Goal: Task Accomplishment & Management: Use online tool/utility

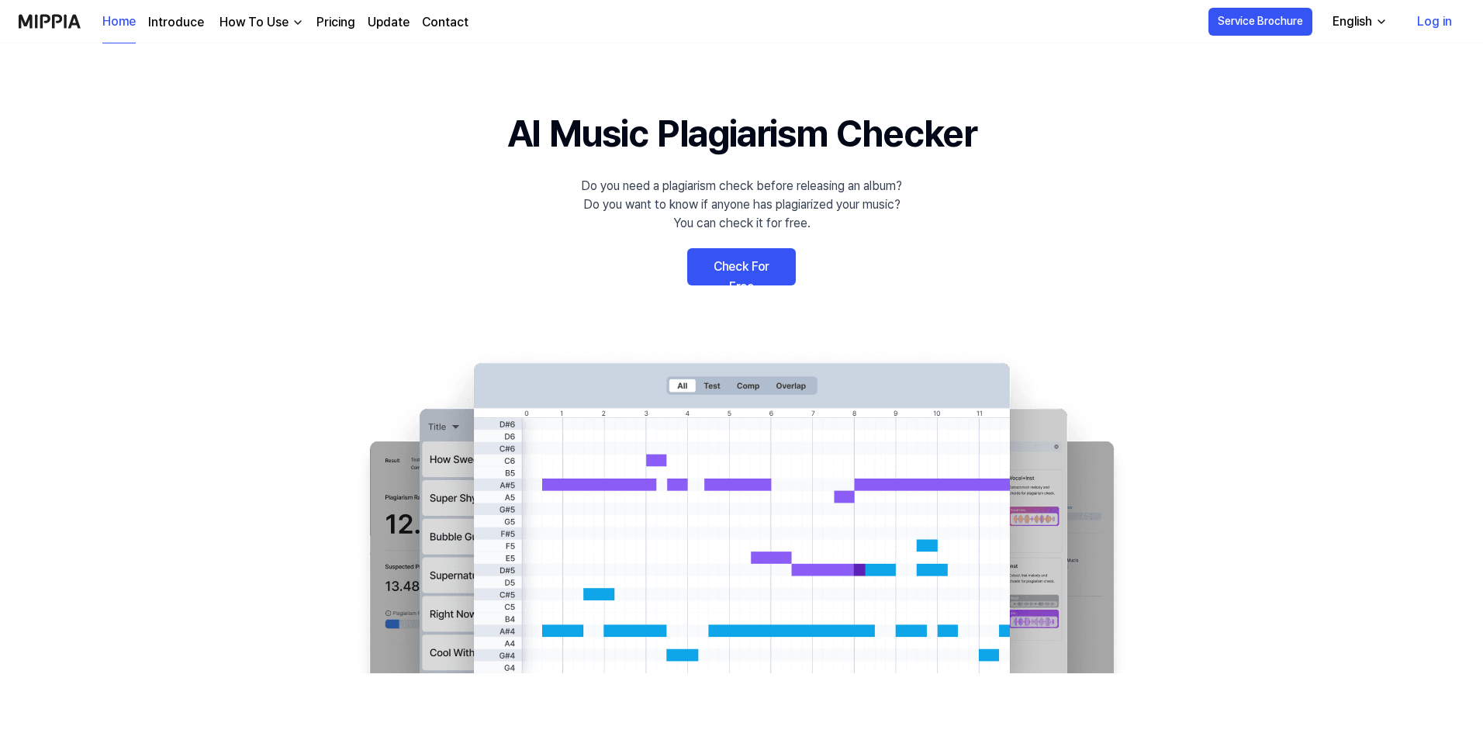
click at [758, 273] on link "Check For Free" at bounding box center [741, 266] width 109 height 37
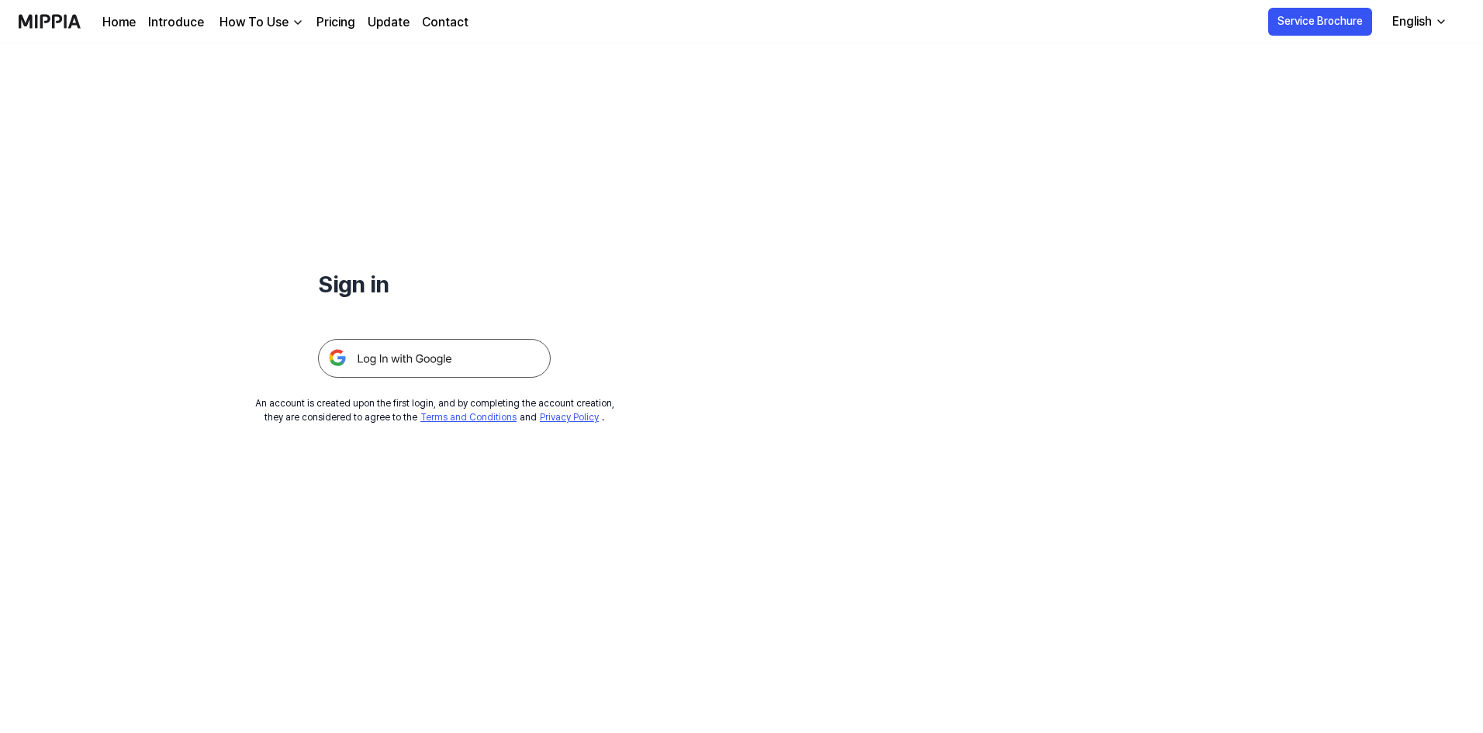
click at [378, 376] on img at bounding box center [434, 358] width 233 height 39
click at [389, 354] on img at bounding box center [434, 358] width 233 height 39
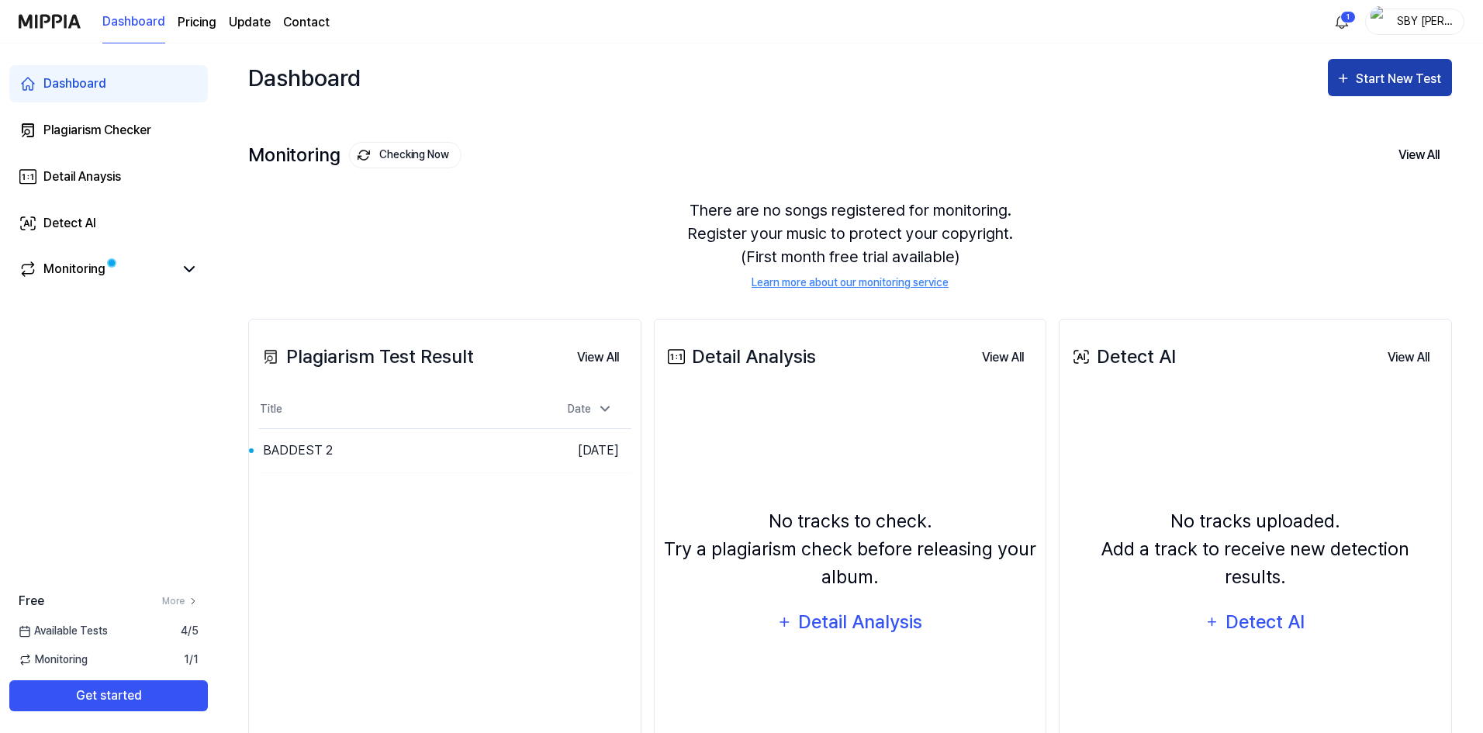
click at [1350, 78] on icon "button" at bounding box center [1343, 78] width 16 height 19
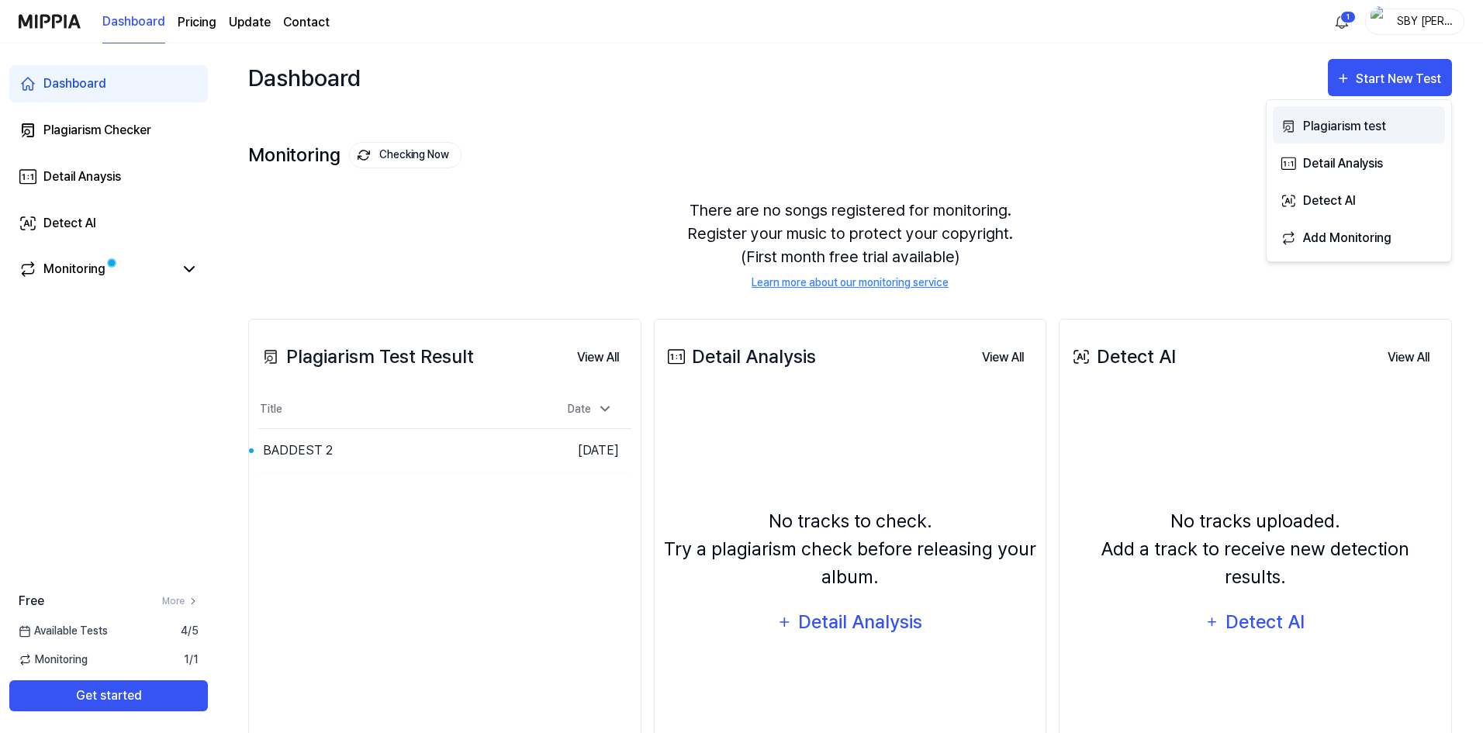
click at [1318, 124] on div "Plagiarism test" at bounding box center [1370, 126] width 135 height 20
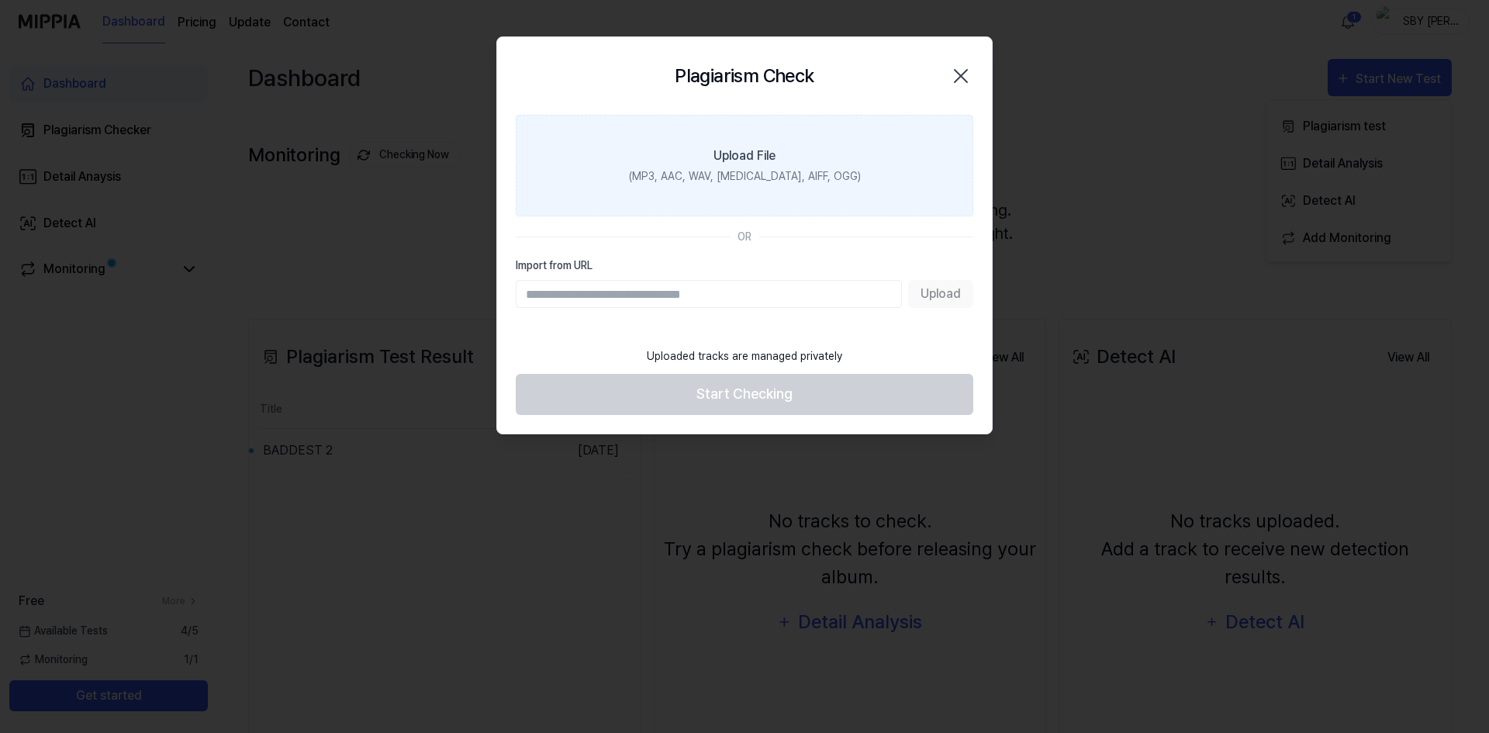
click at [750, 171] on div "(MP3, AAC, WAV, FLAC, AIFF, OGG)" at bounding box center [745, 176] width 232 height 16
click at [0, 0] on input "Upload File (MP3, AAC, WAV, FLAC, AIFF, OGG)" at bounding box center [0, 0] width 0 height 0
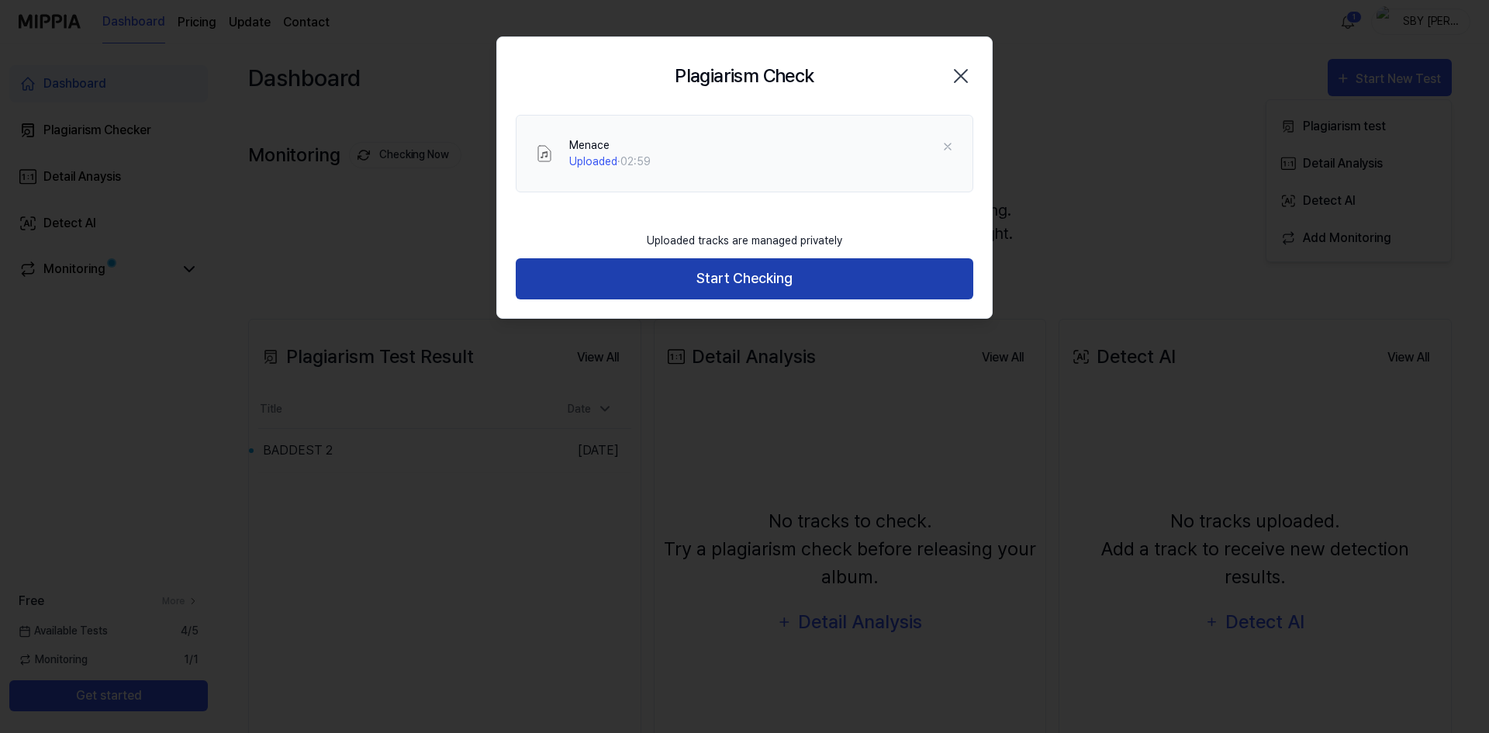
click at [686, 273] on button "Start Checking" at bounding box center [745, 278] width 458 height 41
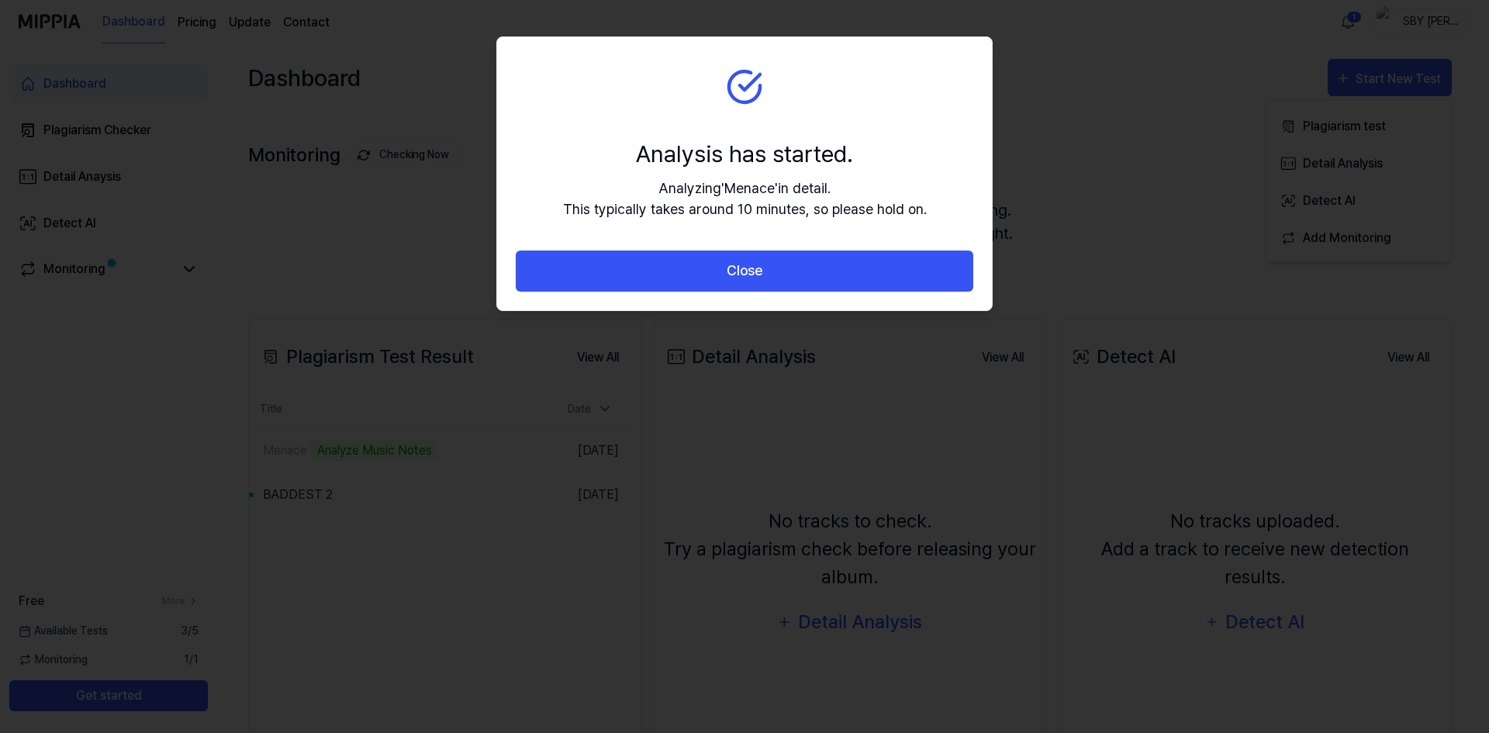
click at [765, 247] on section "Analysis has started. Analyzing ' Menace ' in detail. This typically takes arou…" at bounding box center [744, 143] width 495 height 213
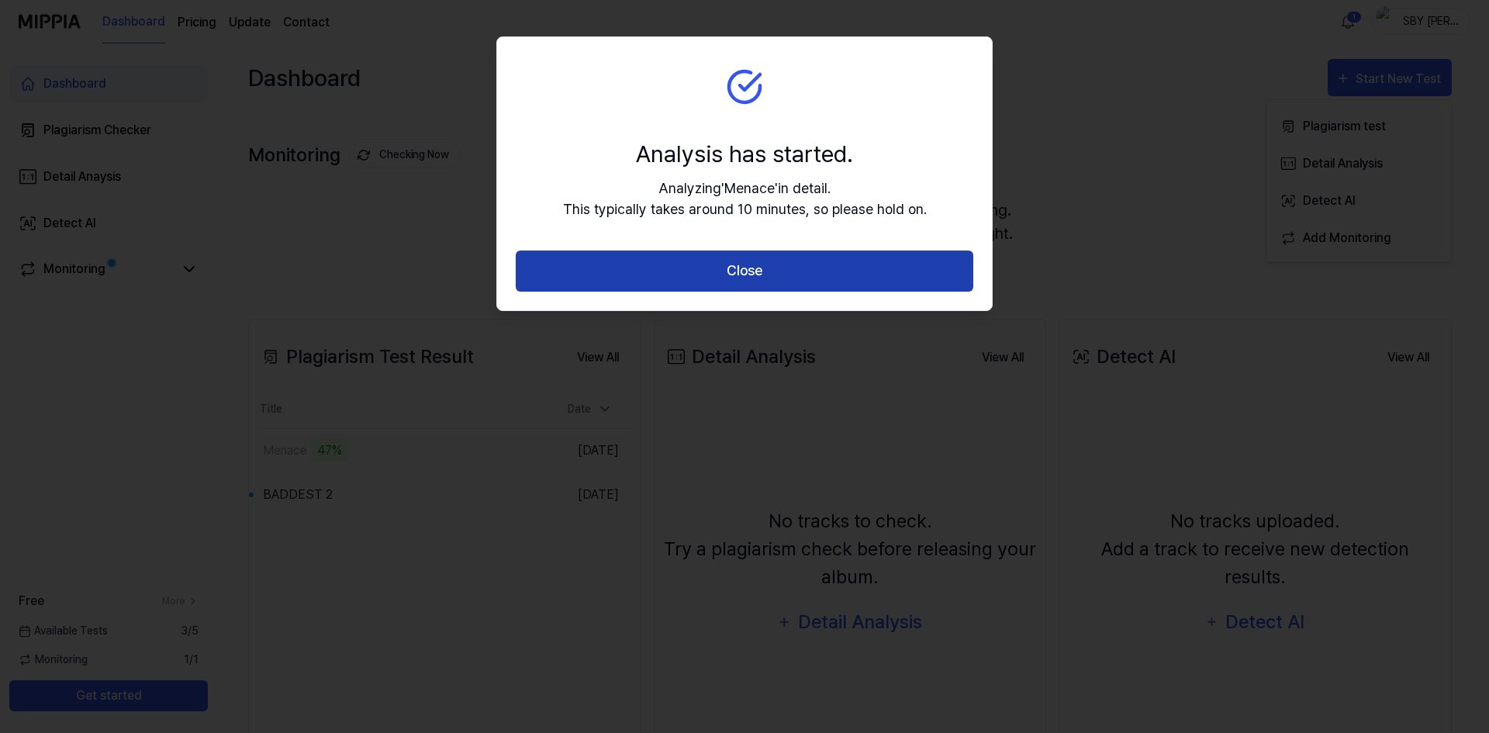
click at [823, 261] on button "Close" at bounding box center [745, 271] width 458 height 41
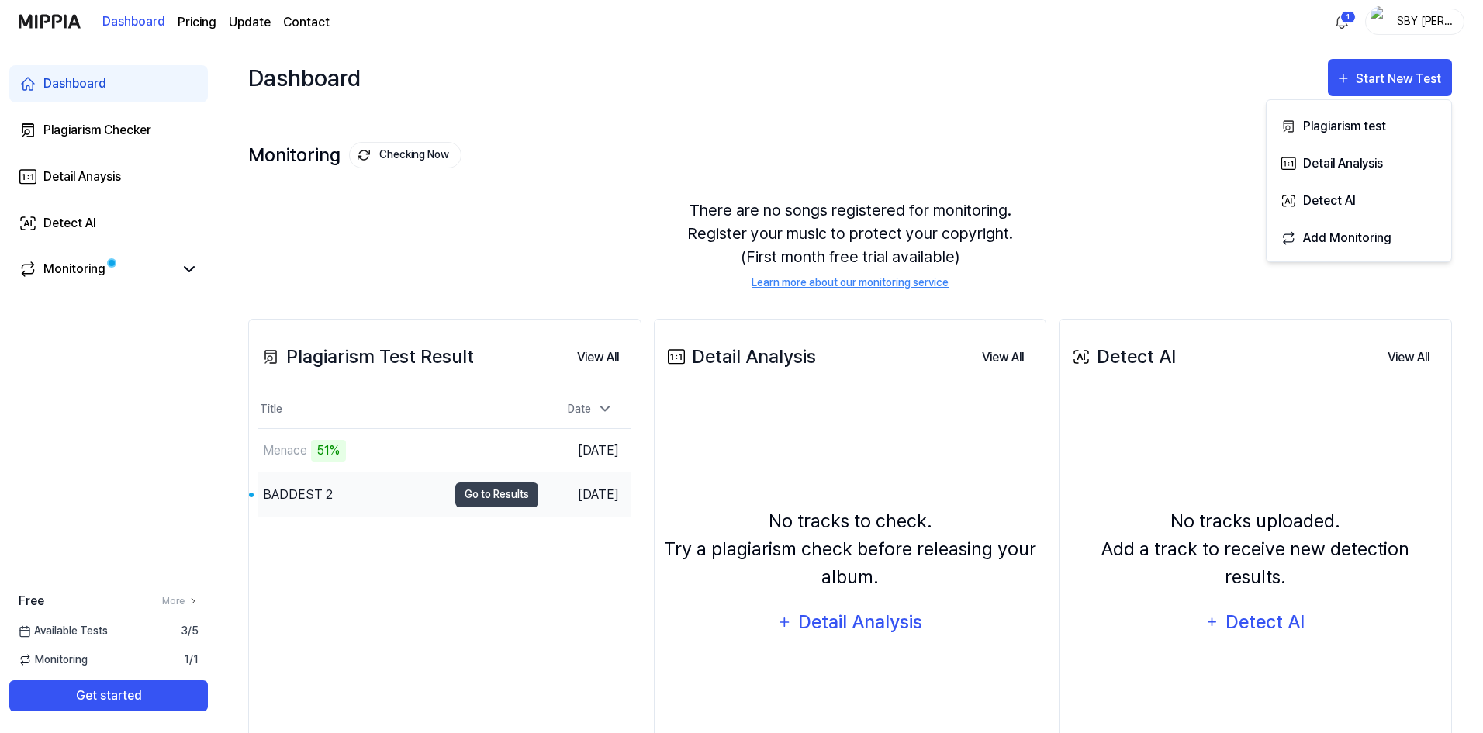
click at [410, 503] on div "BADDEST 2" at bounding box center [352, 494] width 189 height 43
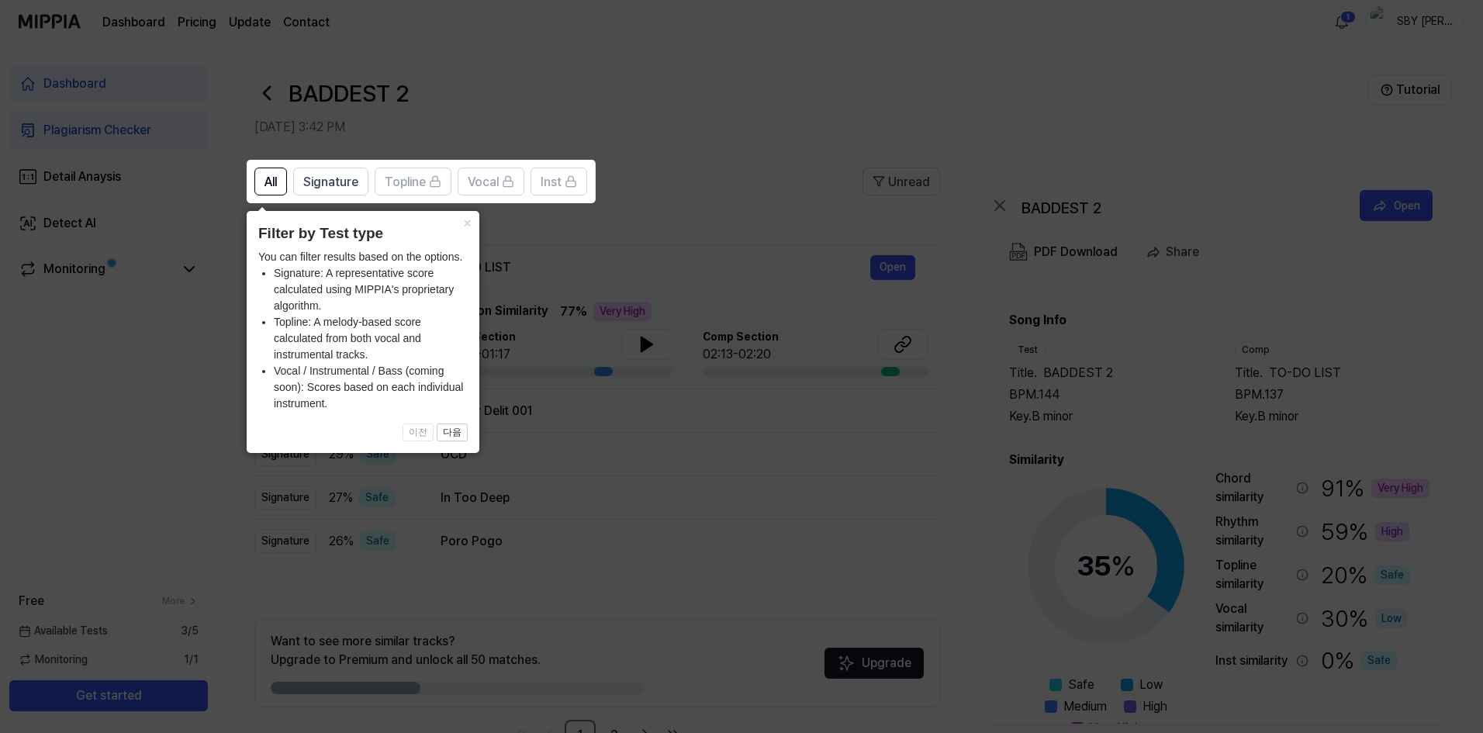
click at [531, 249] on icon at bounding box center [744, 366] width 1489 height 733
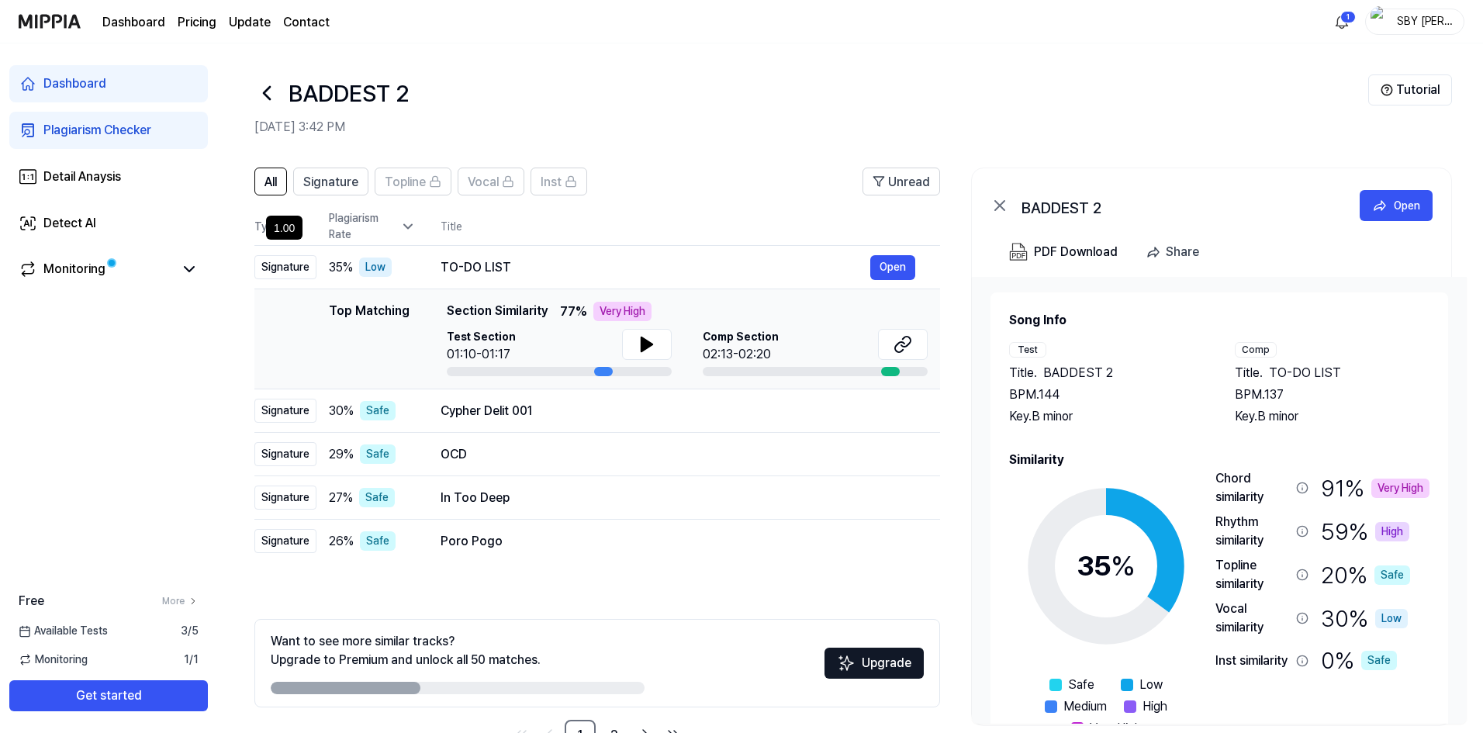
drag, startPoint x: 1312, startPoint y: 368, endPoint x: 1313, endPoint y: 381, distance: 13.2
click at [1313, 381] on span "TO-DO LIST" at bounding box center [1305, 373] width 72 height 19
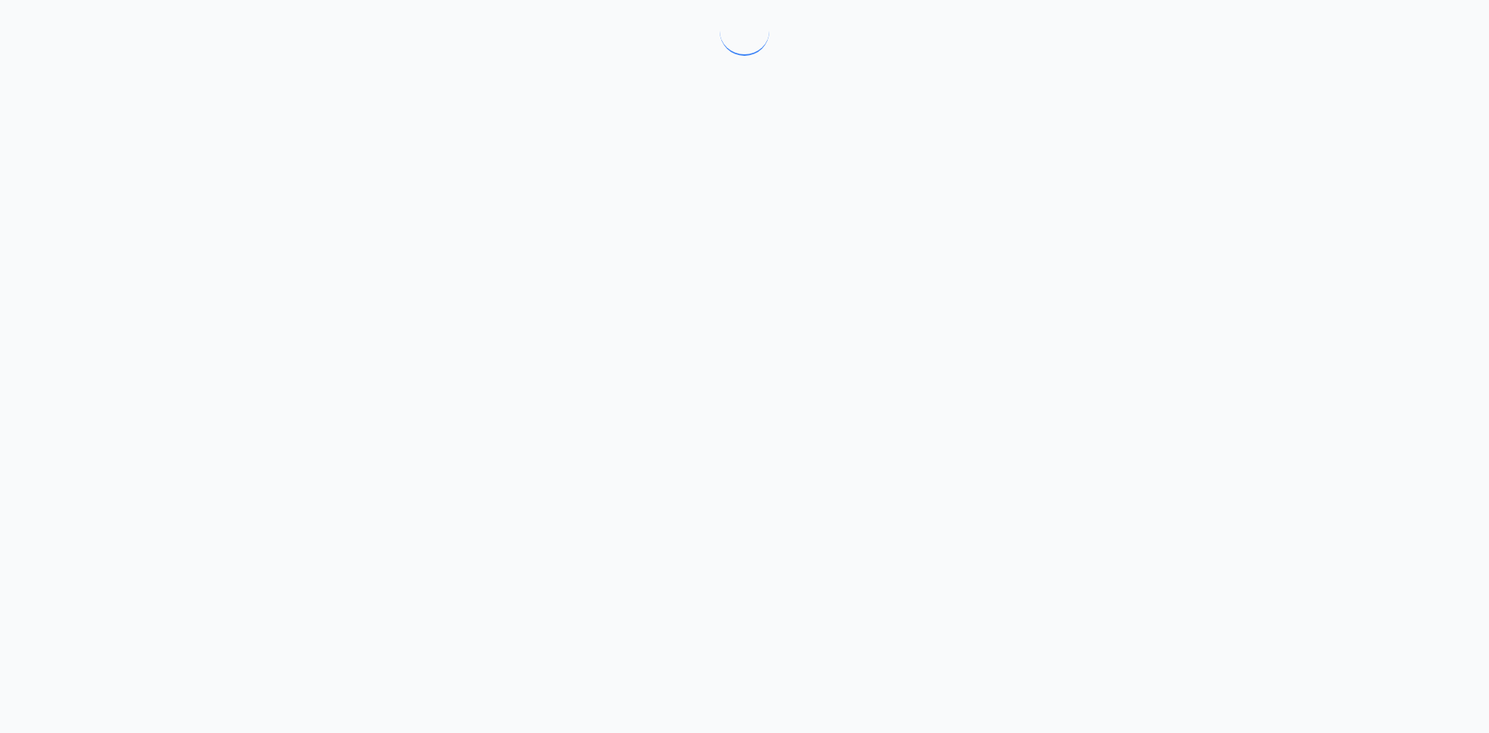
click at [1295, 371] on div at bounding box center [744, 366] width 1489 height 733
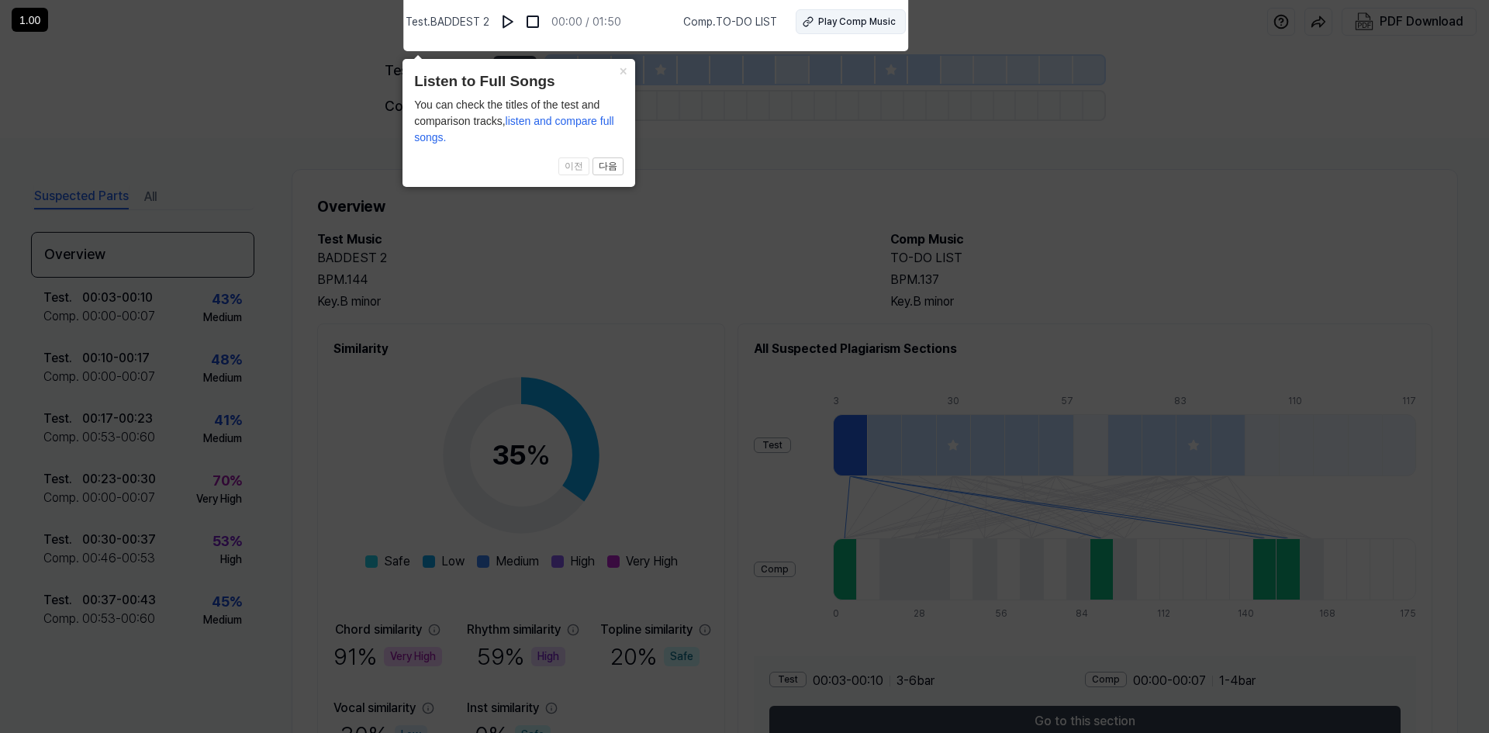
click at [814, 20] on button "Play Comp Music" at bounding box center [851, 21] width 110 height 25
click at [1014, 128] on icon at bounding box center [744, 362] width 1489 height 741
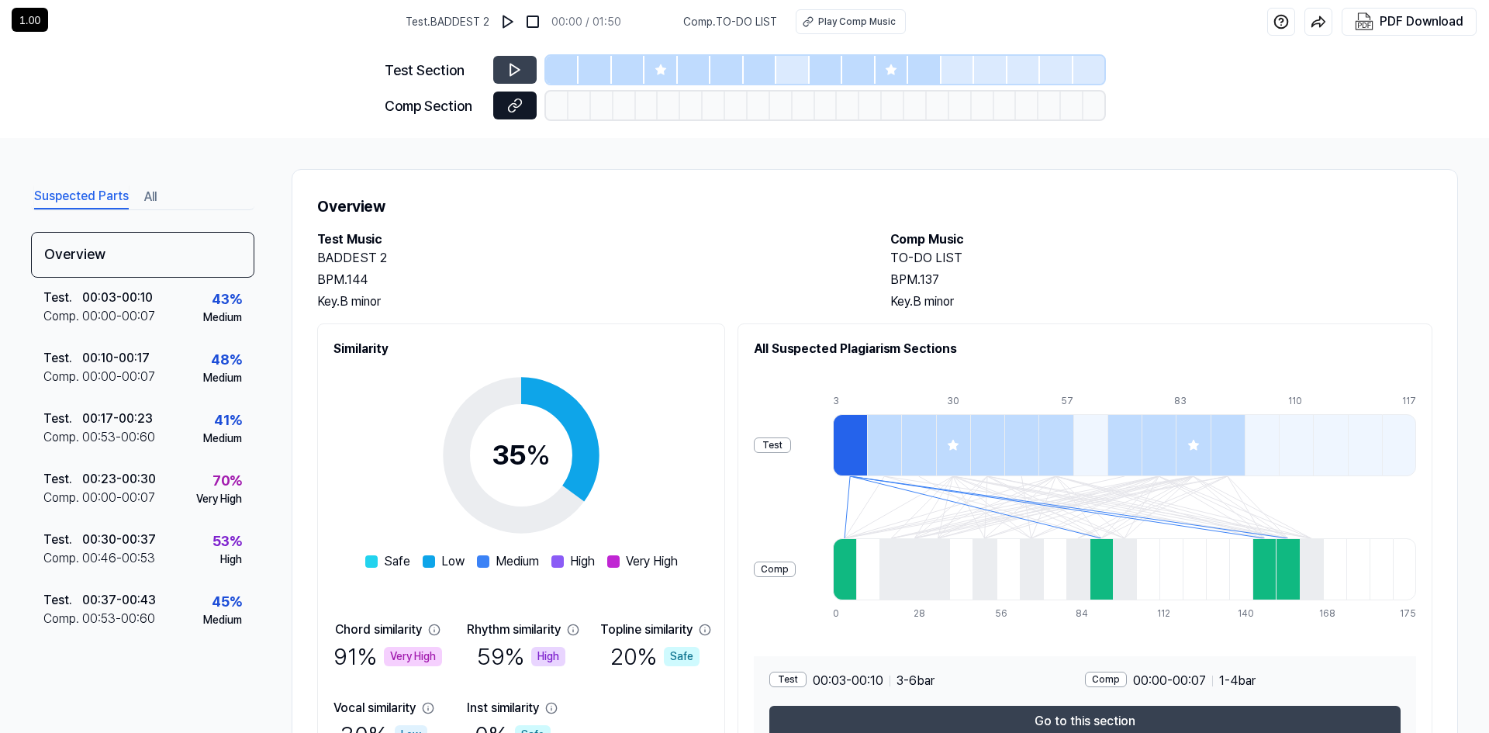
click at [512, 108] on icon at bounding box center [515, 106] width 16 height 16
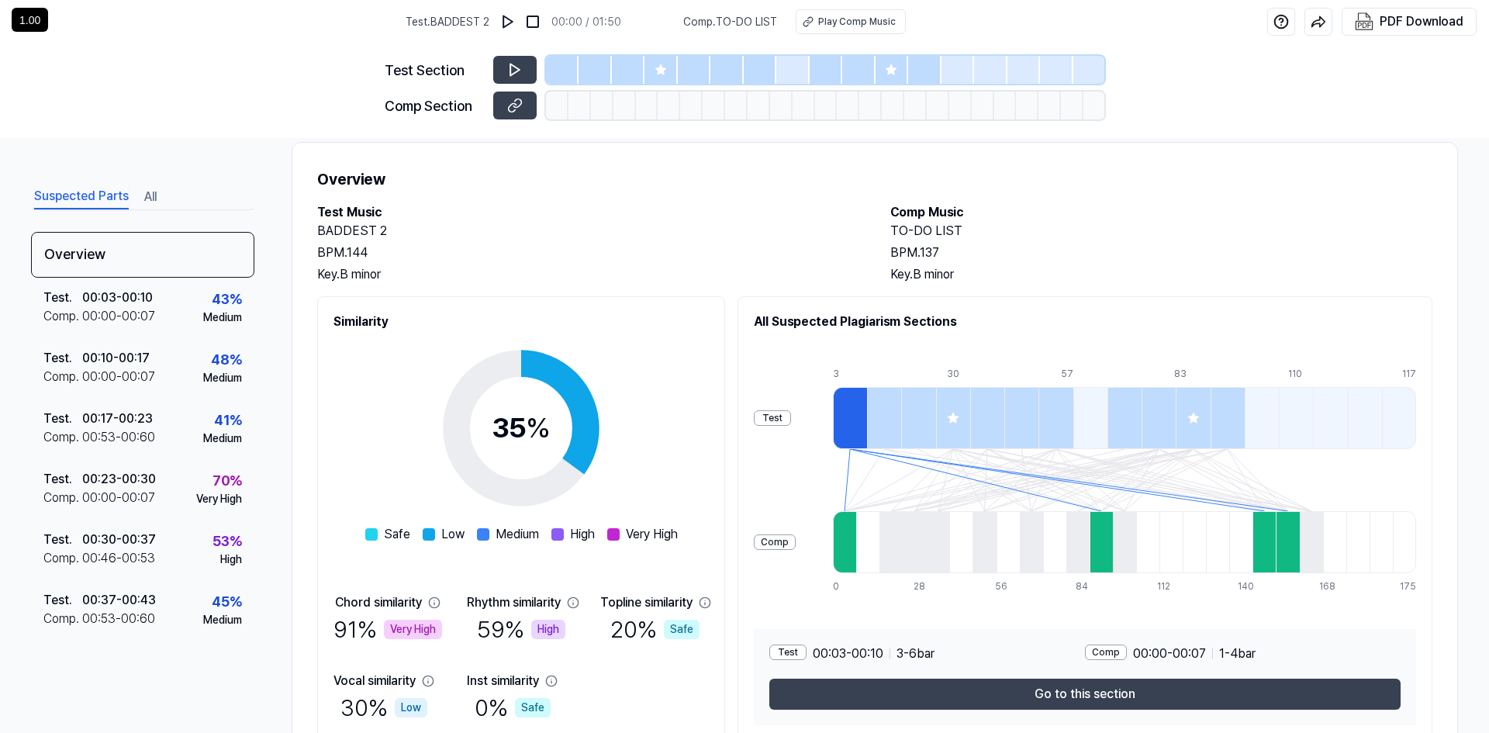
scroll to position [92, 0]
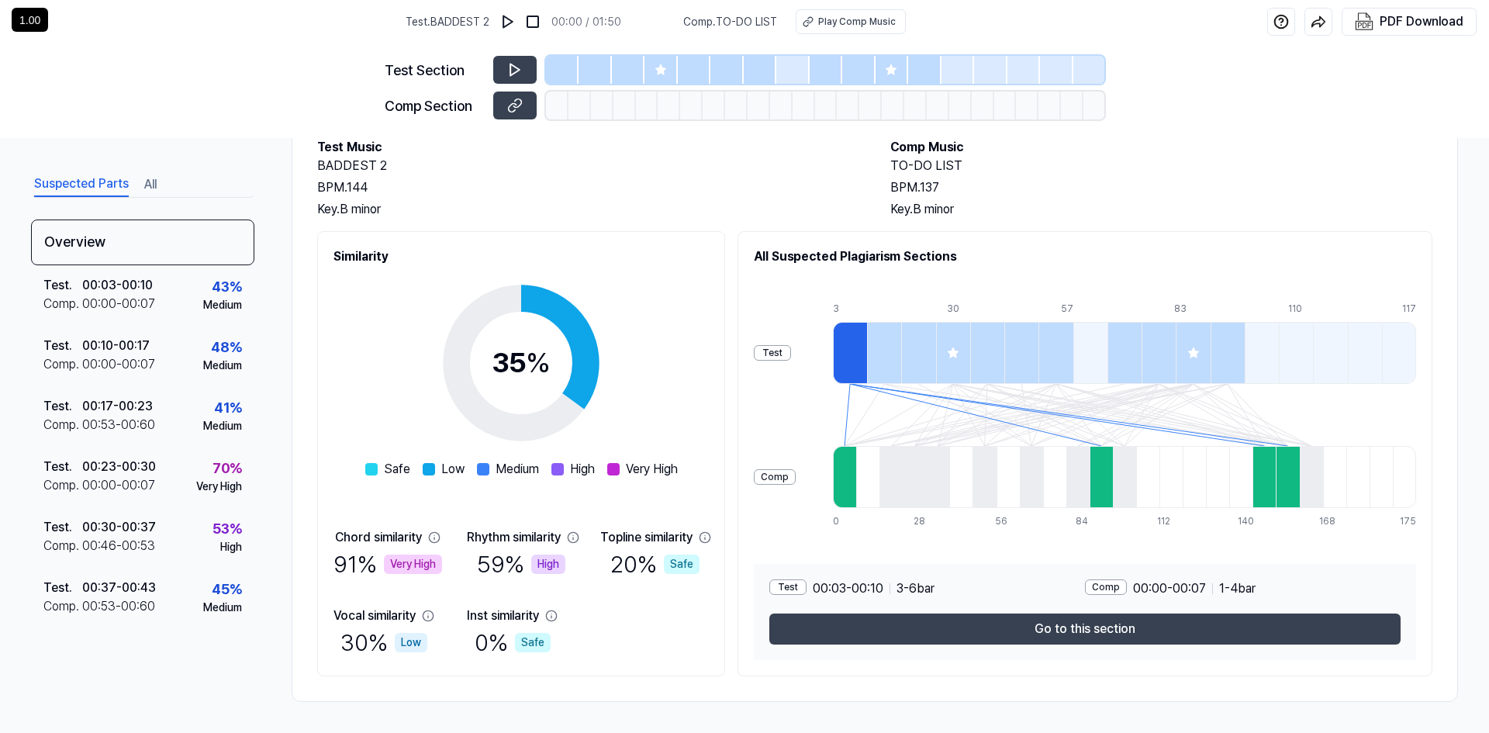
click at [867, 357] on div at bounding box center [850, 353] width 34 height 62
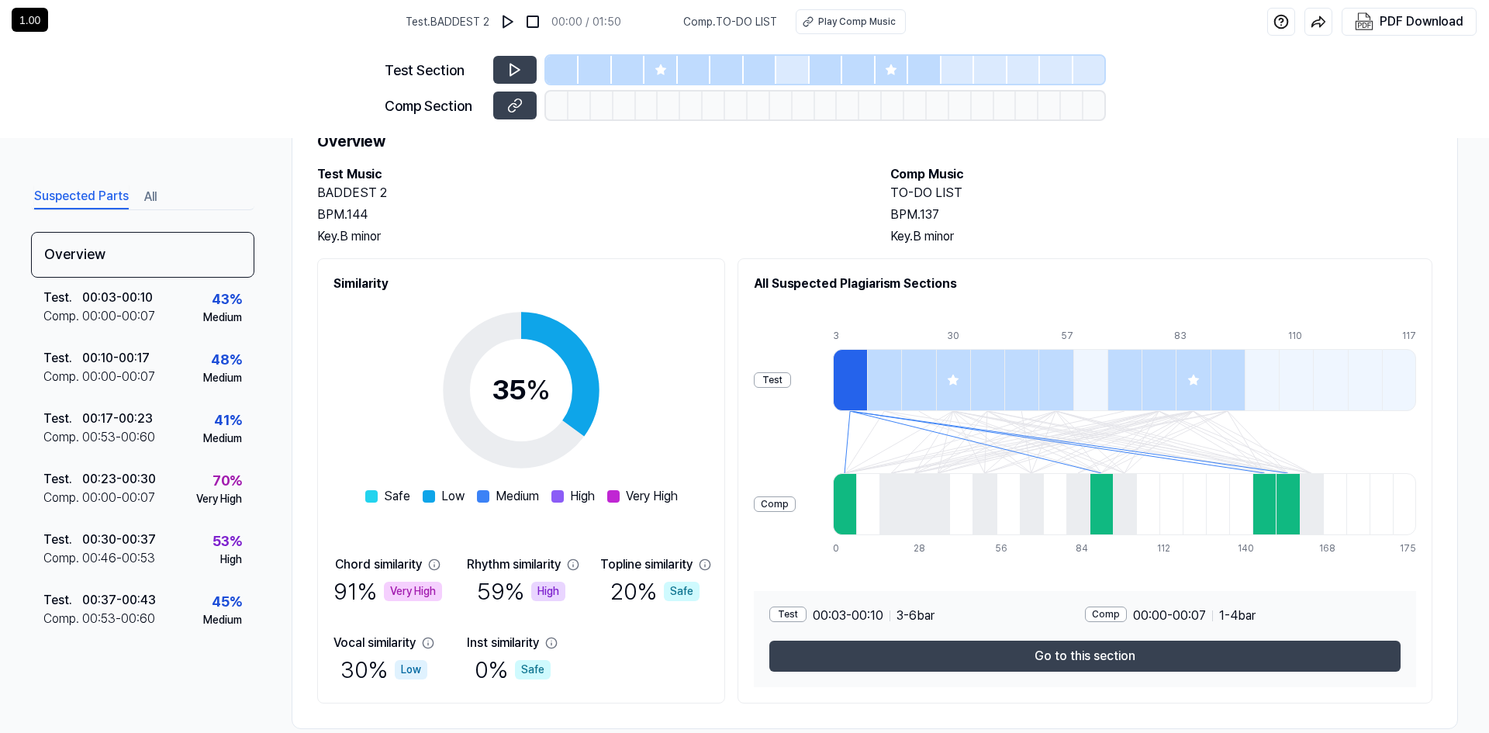
scroll to position [0, 0]
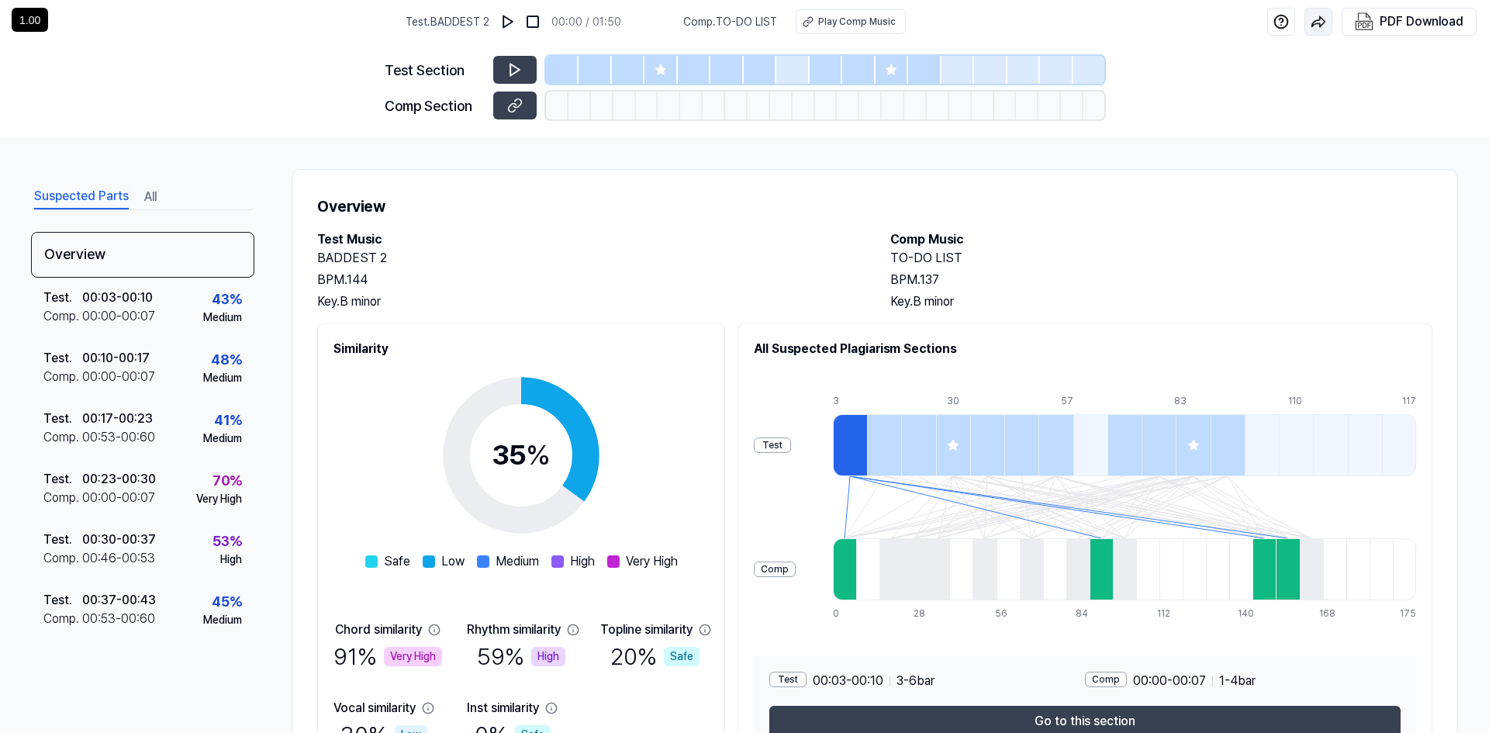
click at [1329, 23] on button "button" at bounding box center [1318, 22] width 28 height 28
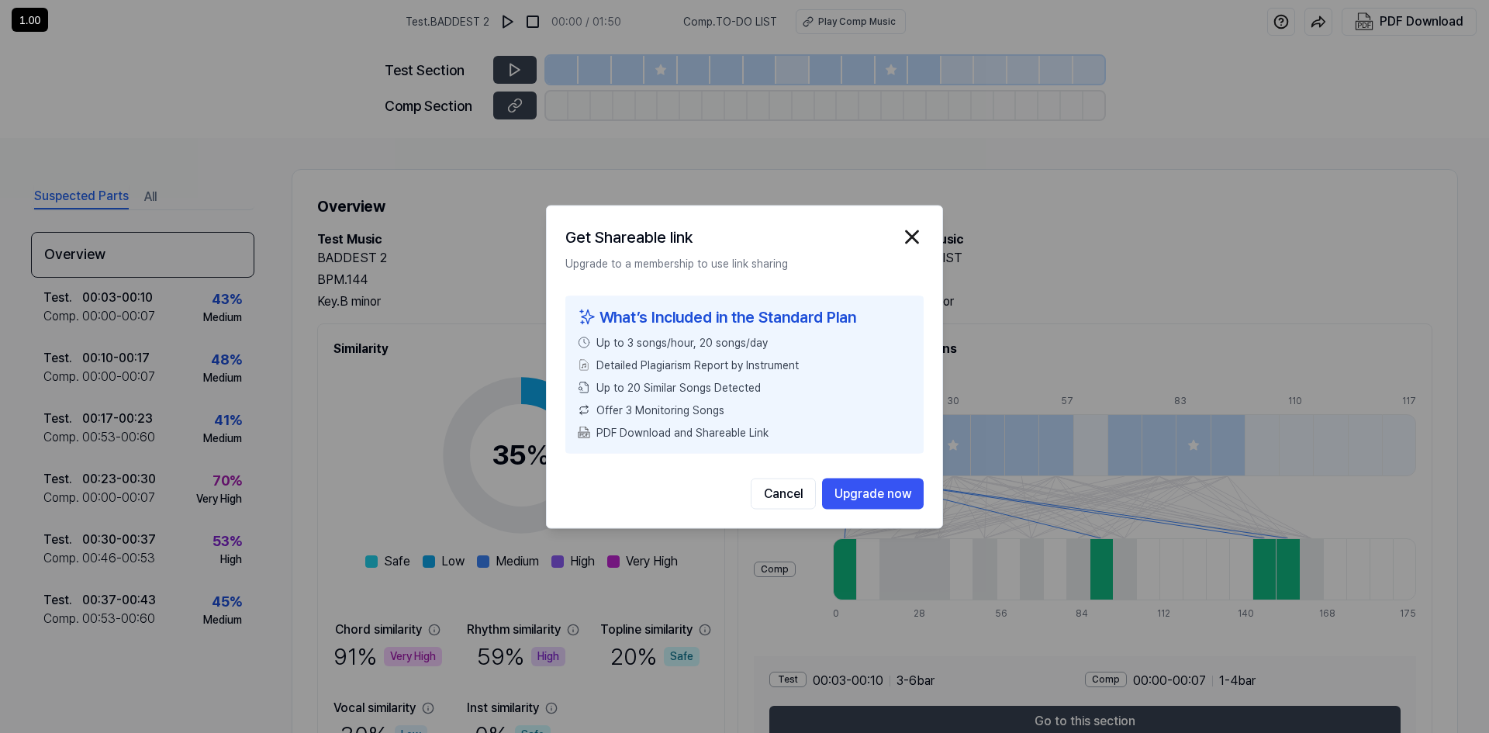
click at [1205, 198] on div at bounding box center [744, 366] width 1489 height 733
drag, startPoint x: 948, startPoint y: 239, endPoint x: 934, endPoint y: 244, distance: 14.7
click at [945, 240] on div at bounding box center [744, 366] width 1489 height 733
click at [914, 246] on img "button" at bounding box center [911, 236] width 23 height 23
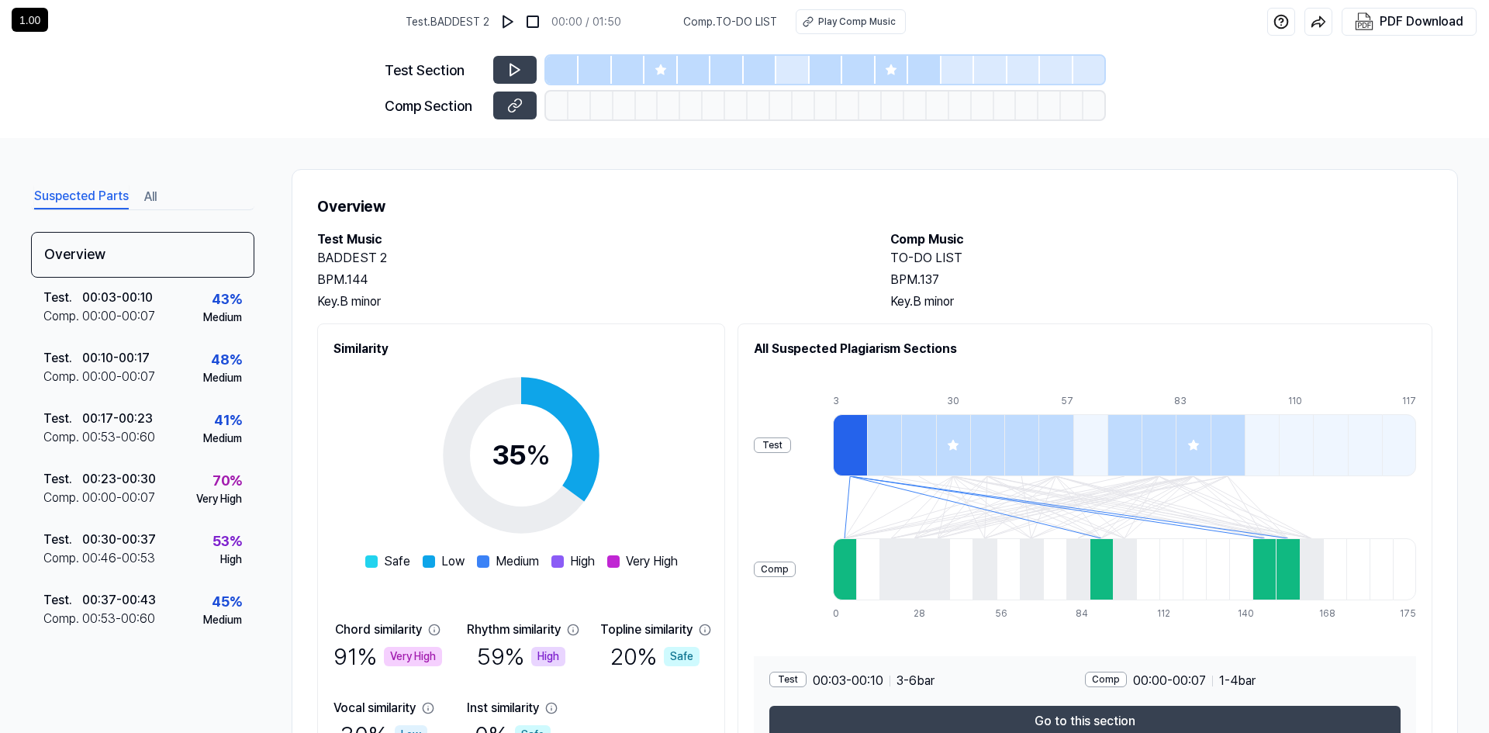
click at [747, 21] on span "Comp . TO-DO LIST" at bounding box center [730, 22] width 94 height 16
click at [815, 18] on button "Play Comp Music" at bounding box center [851, 21] width 110 height 25
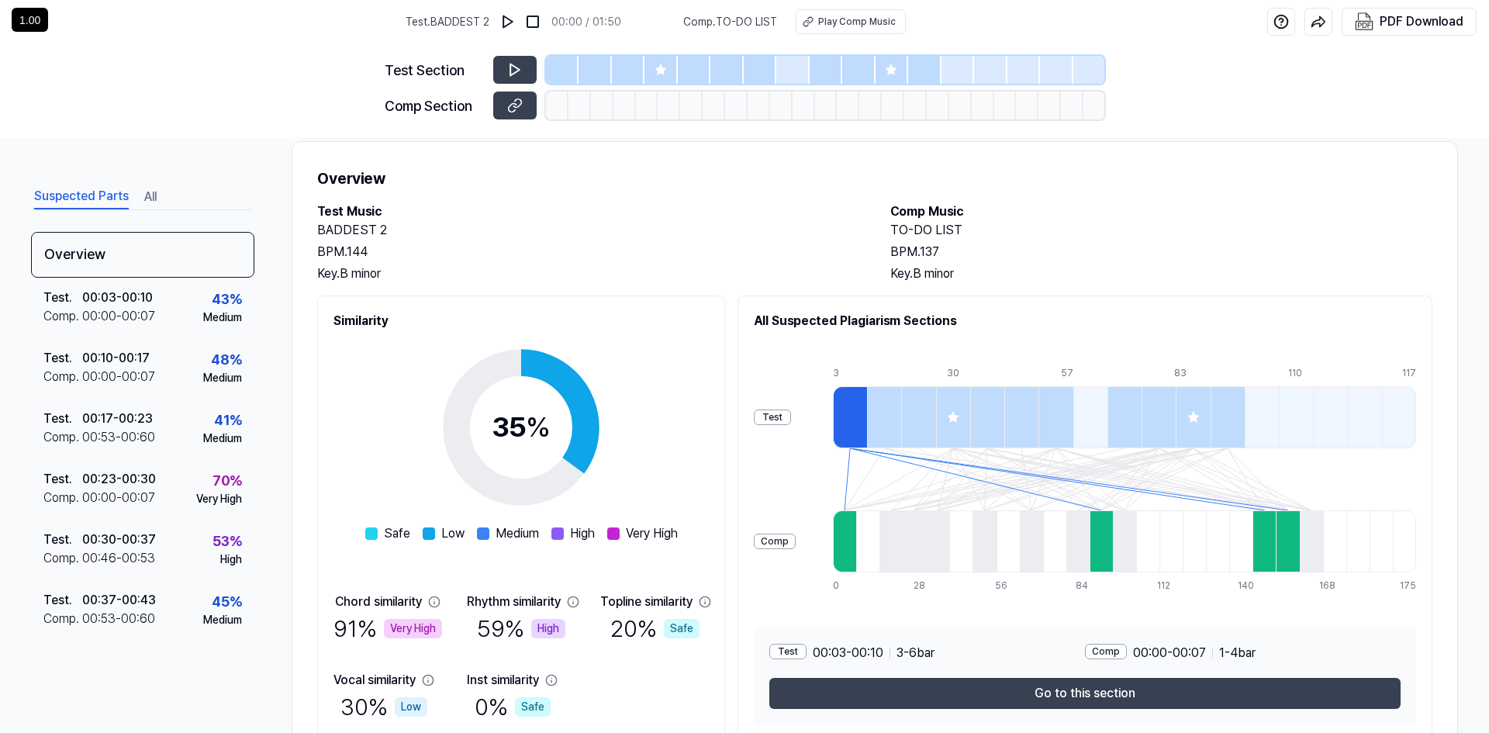
scroll to position [92, 0]
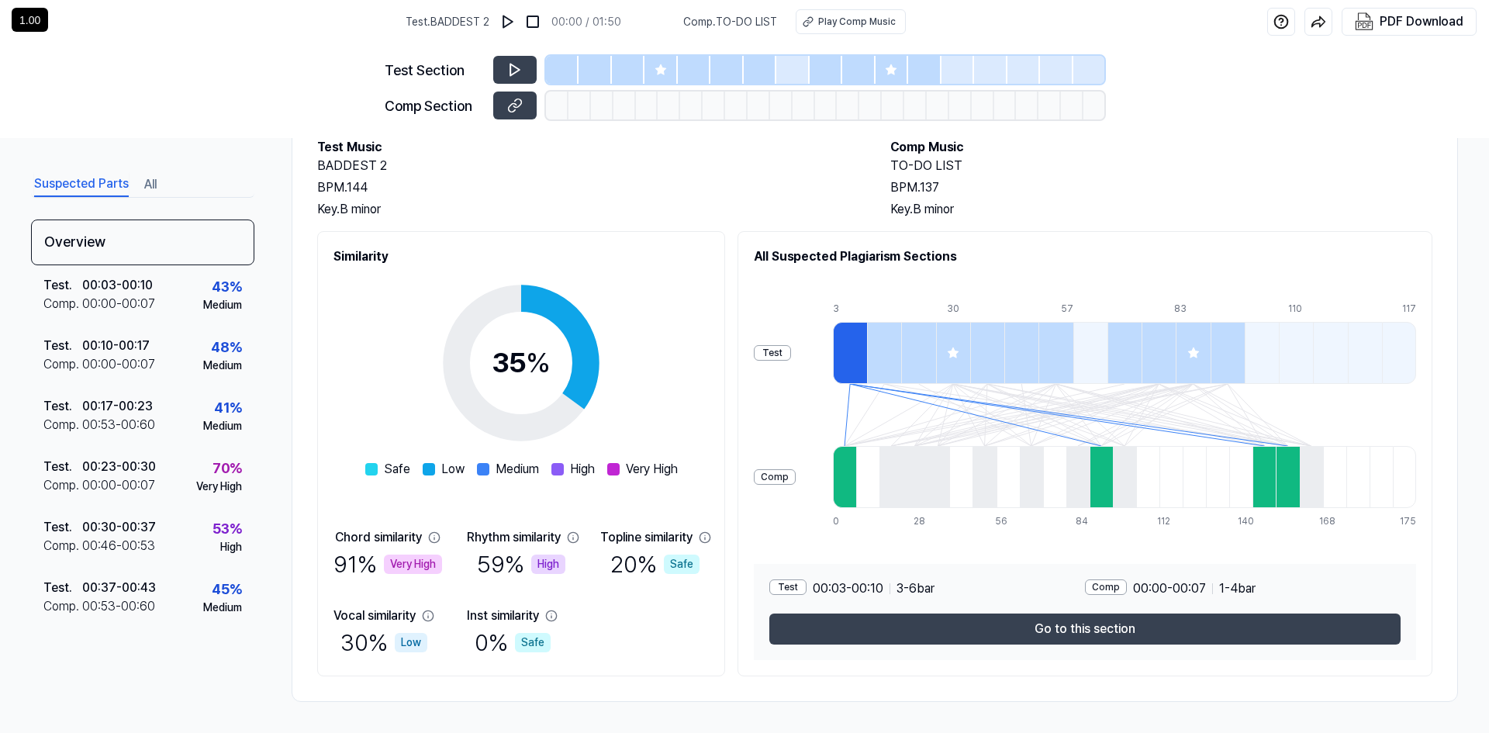
click at [856, 483] on div at bounding box center [844, 477] width 23 height 62
click at [1187, 631] on button "Go to this section" at bounding box center [1084, 628] width 631 height 31
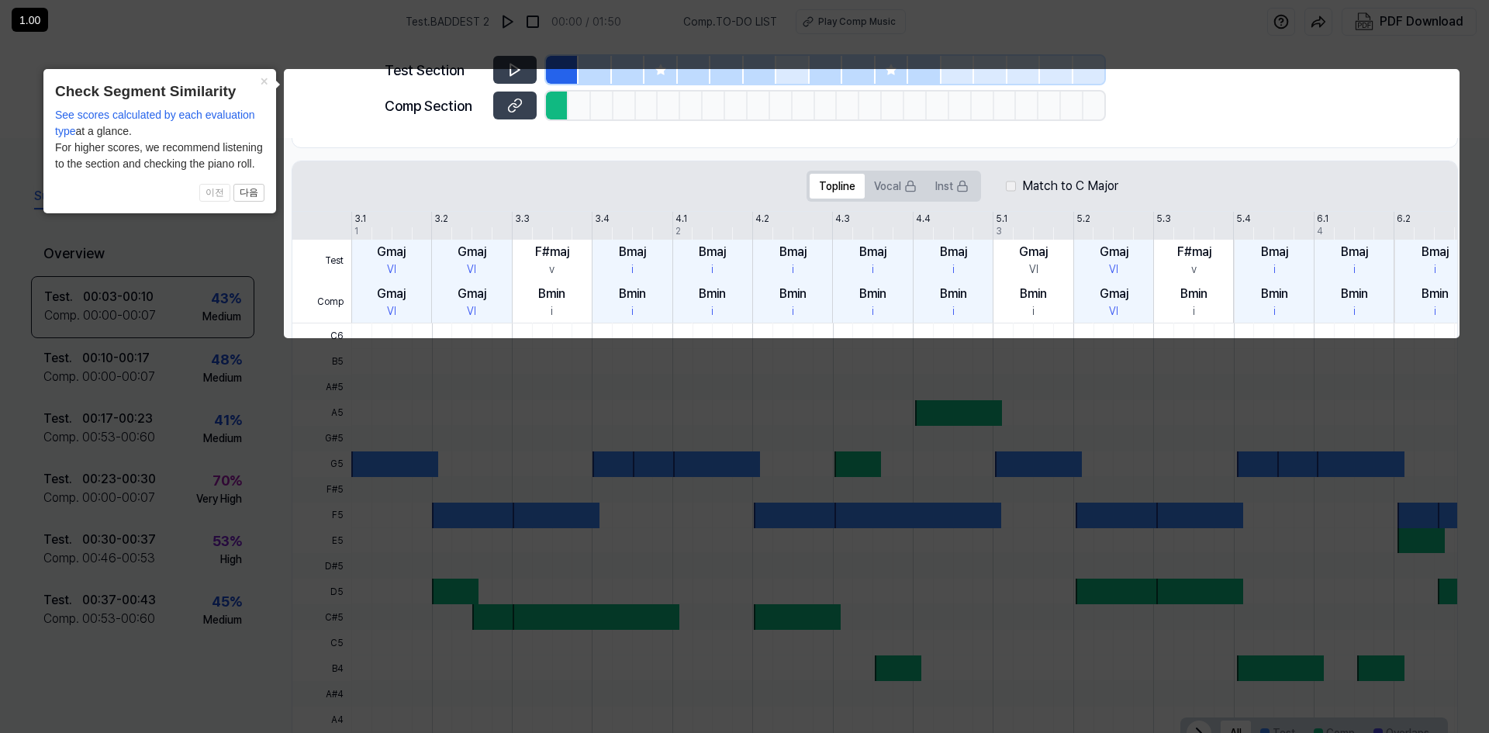
scroll to position [331, 0]
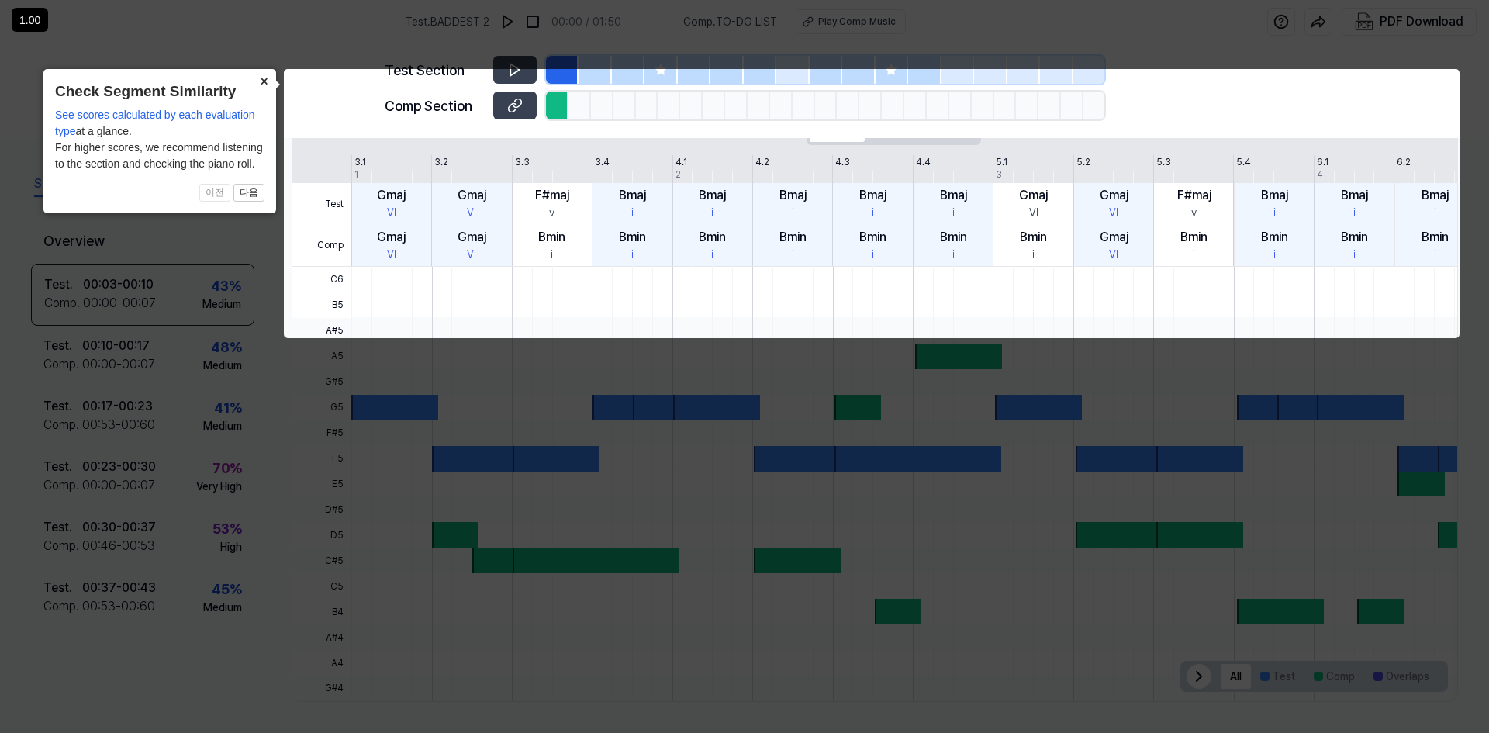
click at [261, 80] on button "×" at bounding box center [263, 80] width 25 height 22
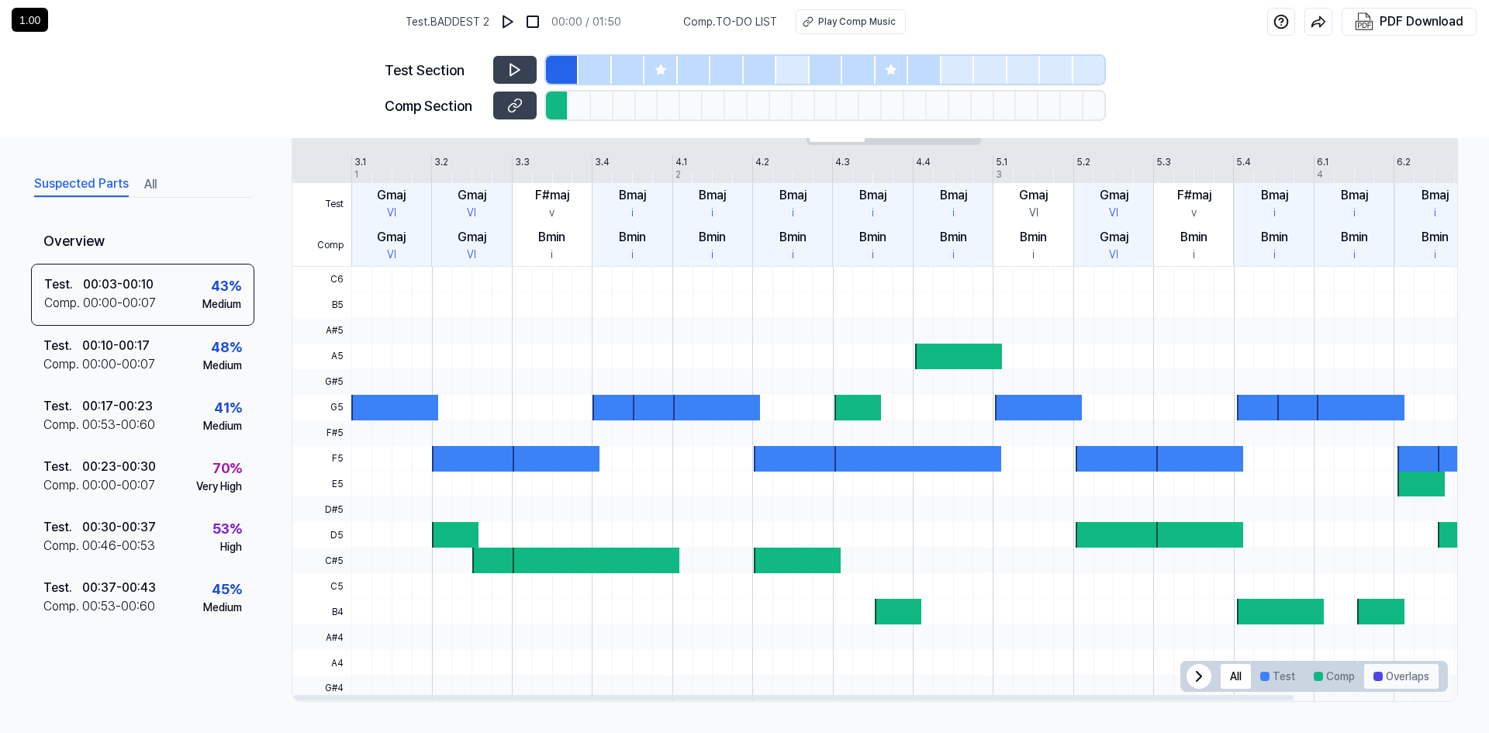
click at [1380, 686] on button "Overlaps" at bounding box center [1401, 676] width 74 height 25
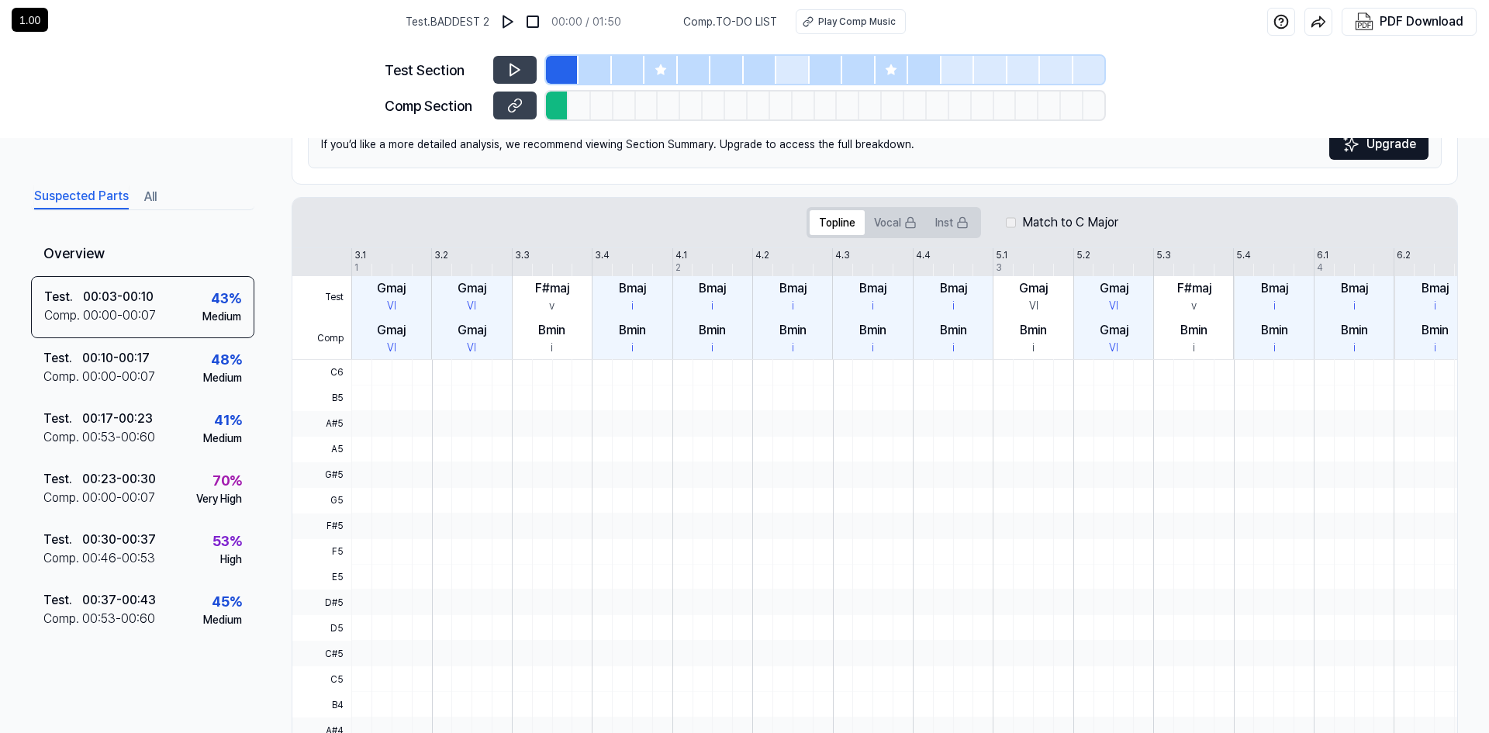
scroll to position [0, 0]
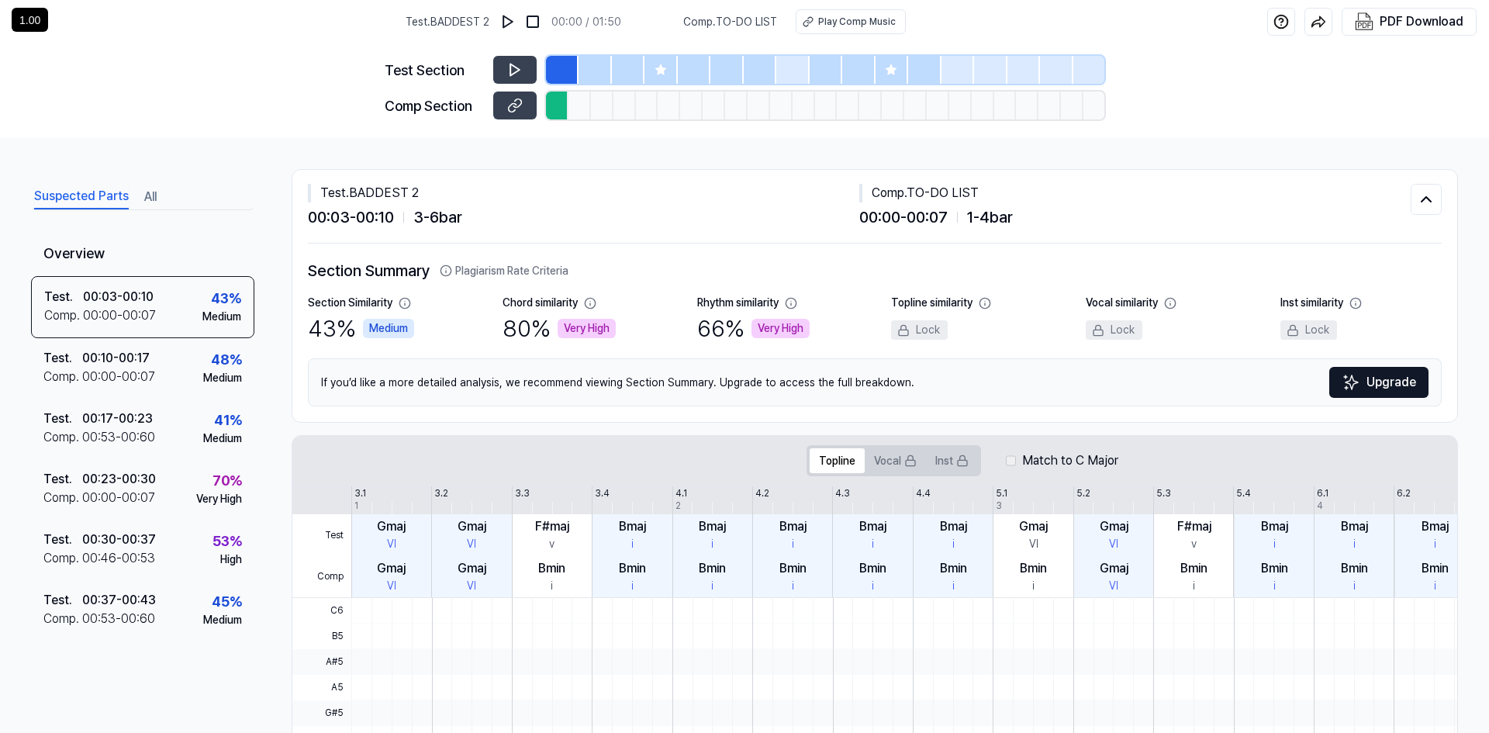
click at [142, 192] on div "Suspected Parts All" at bounding box center [142, 195] width 223 height 29
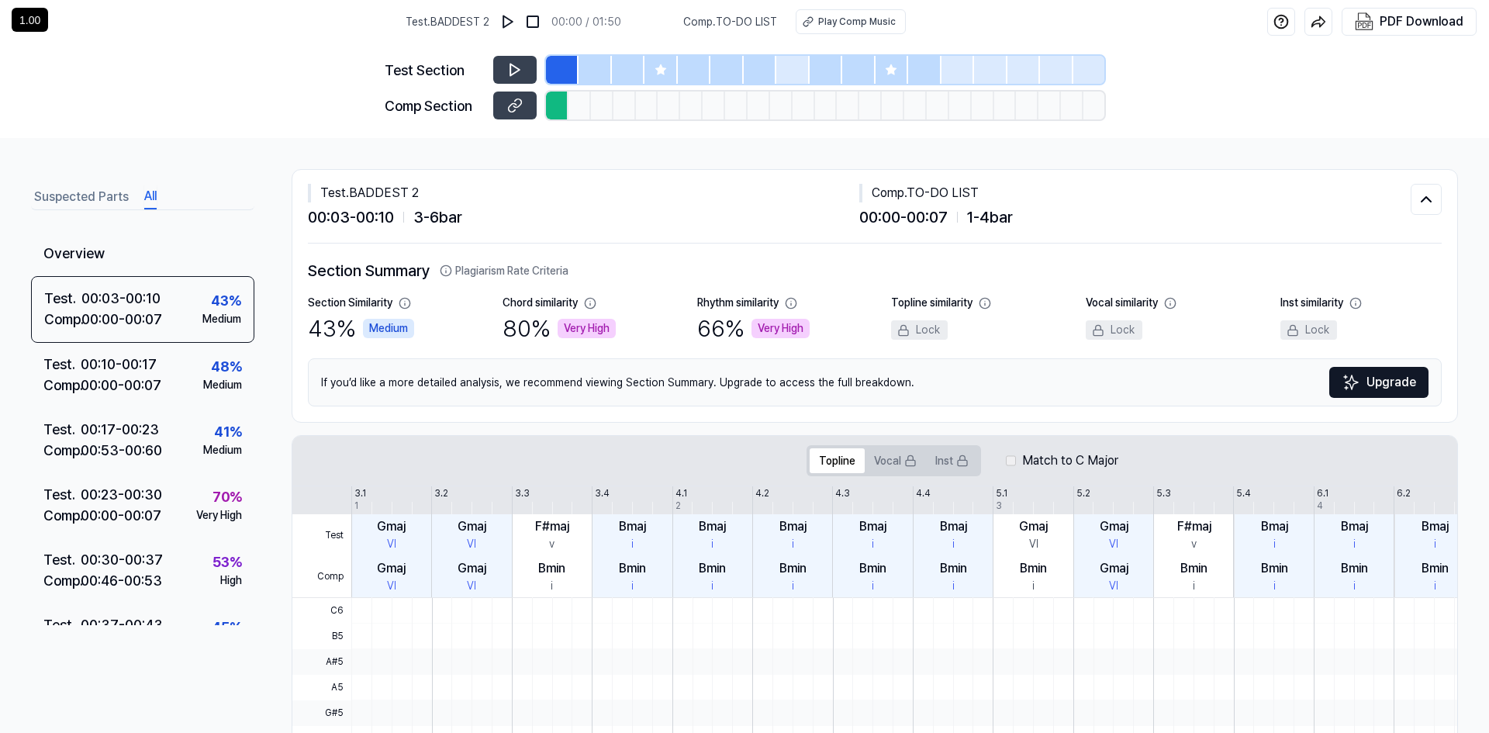
click at [153, 195] on button "All" at bounding box center [150, 197] width 12 height 25
click at [92, 200] on button "Suspected Parts" at bounding box center [81, 197] width 95 height 25
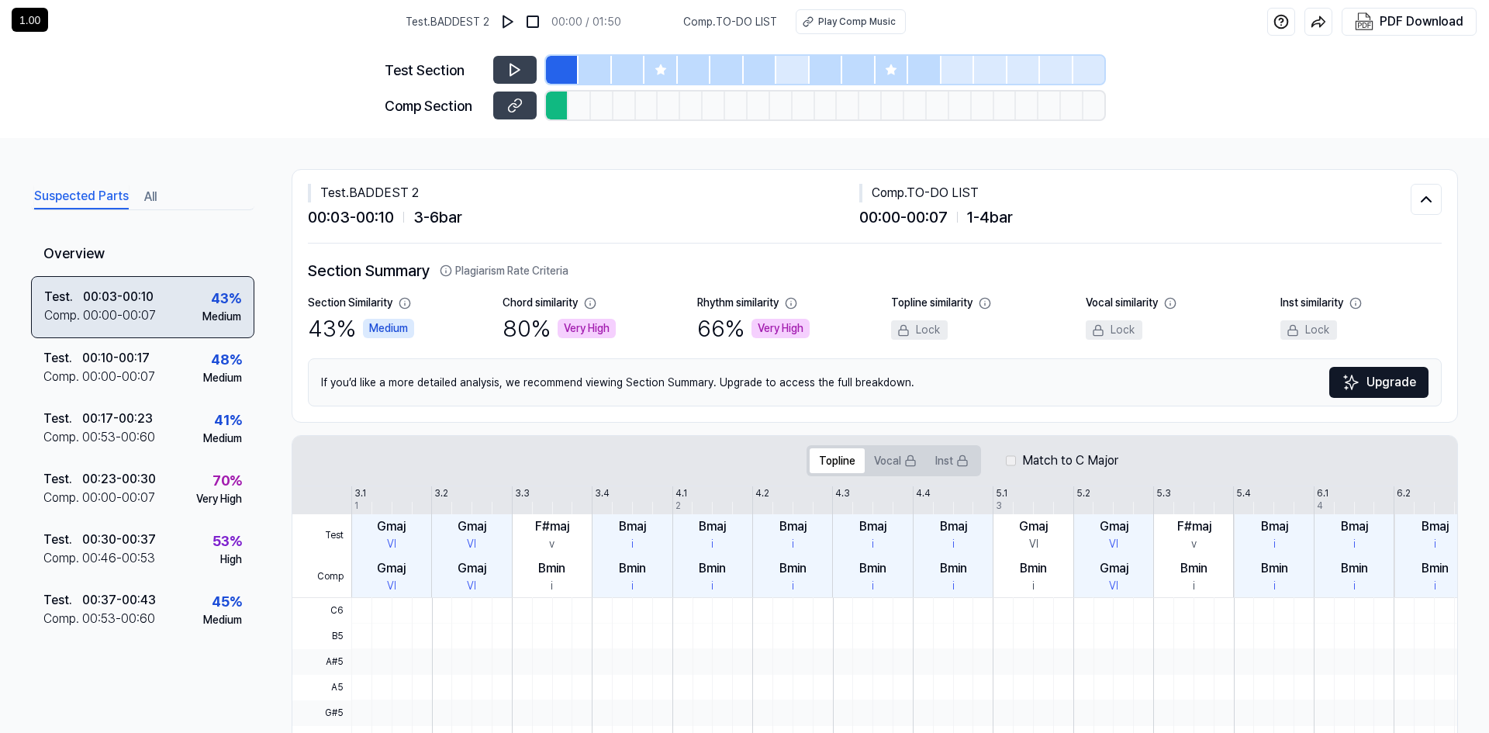
click at [168, 308] on div "Test . 00:03 - 00:10 Comp . 00:00 - 00:07 43 % Medium" at bounding box center [142, 307] width 223 height 62
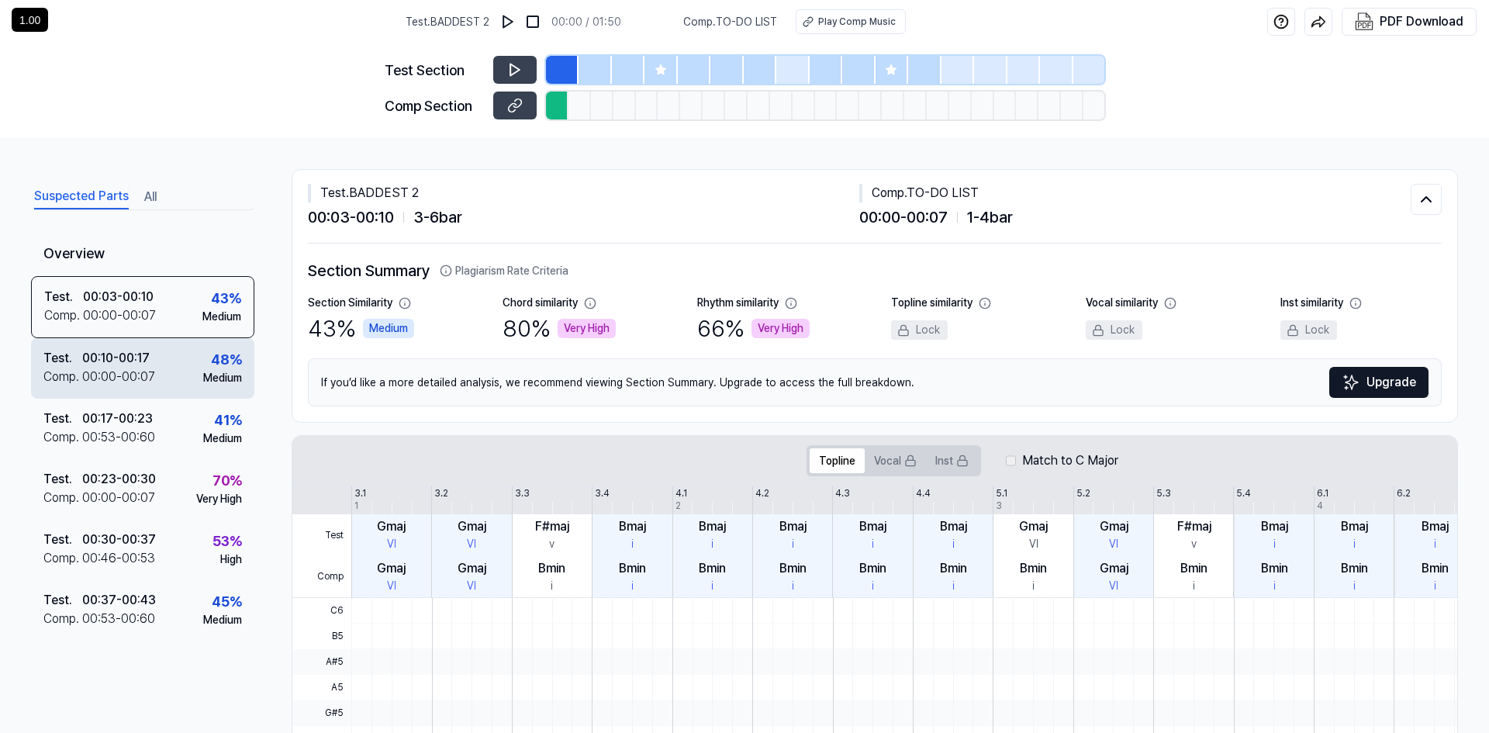
click at [157, 384] on div "Test . 00:10 - 00:17 Comp . 00:00 - 00:07 48 % Medium" at bounding box center [142, 368] width 223 height 60
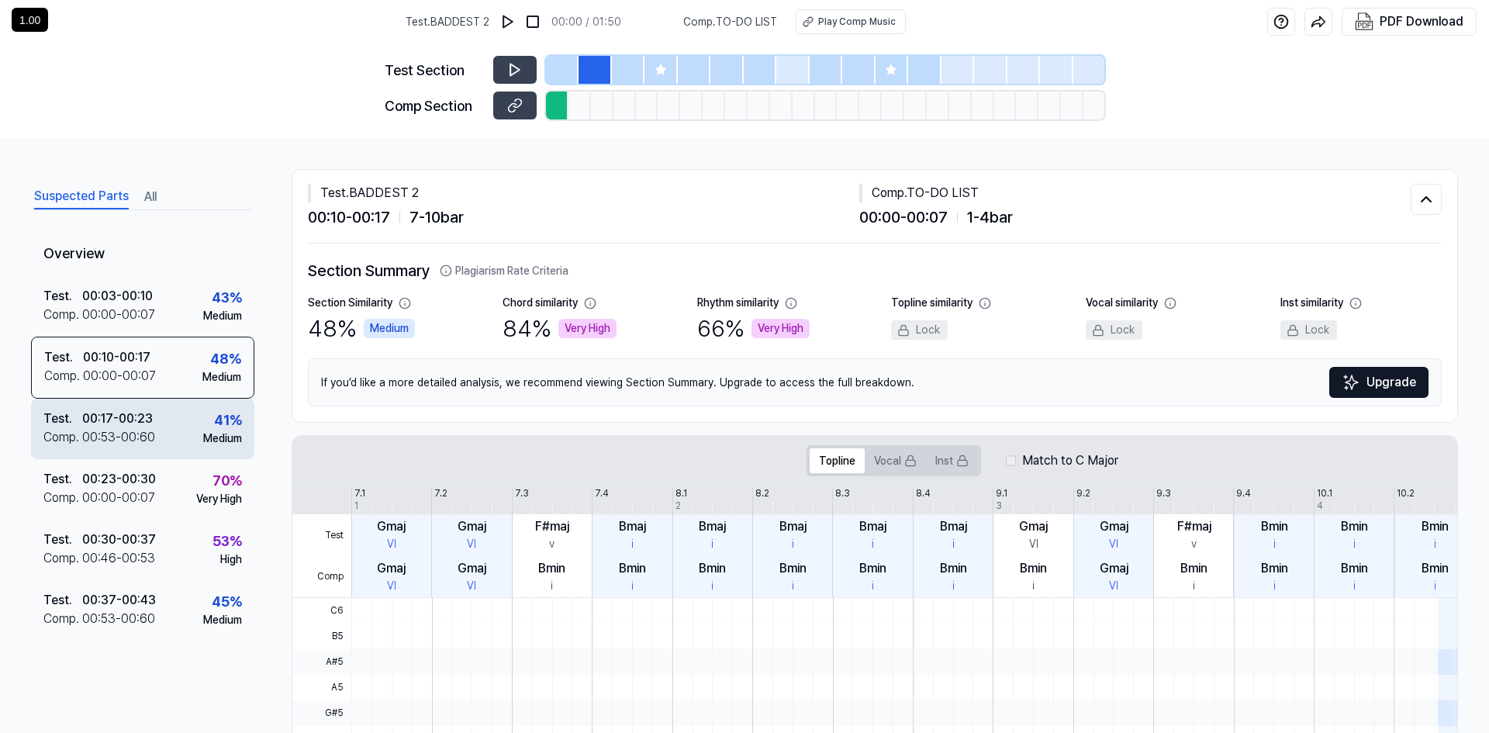
click at [203, 423] on div "41 % Medium" at bounding box center [222, 427] width 39 height 37
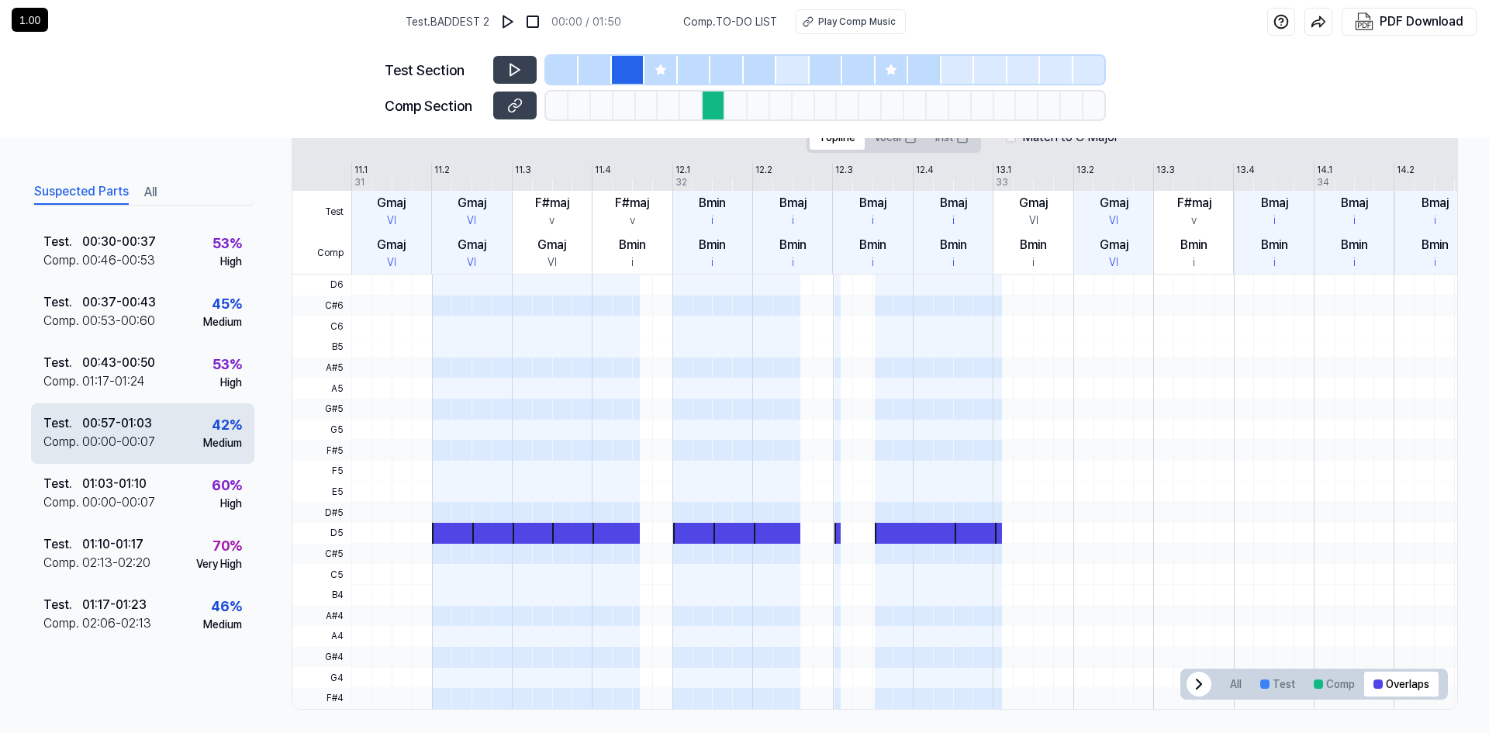
scroll to position [331, 0]
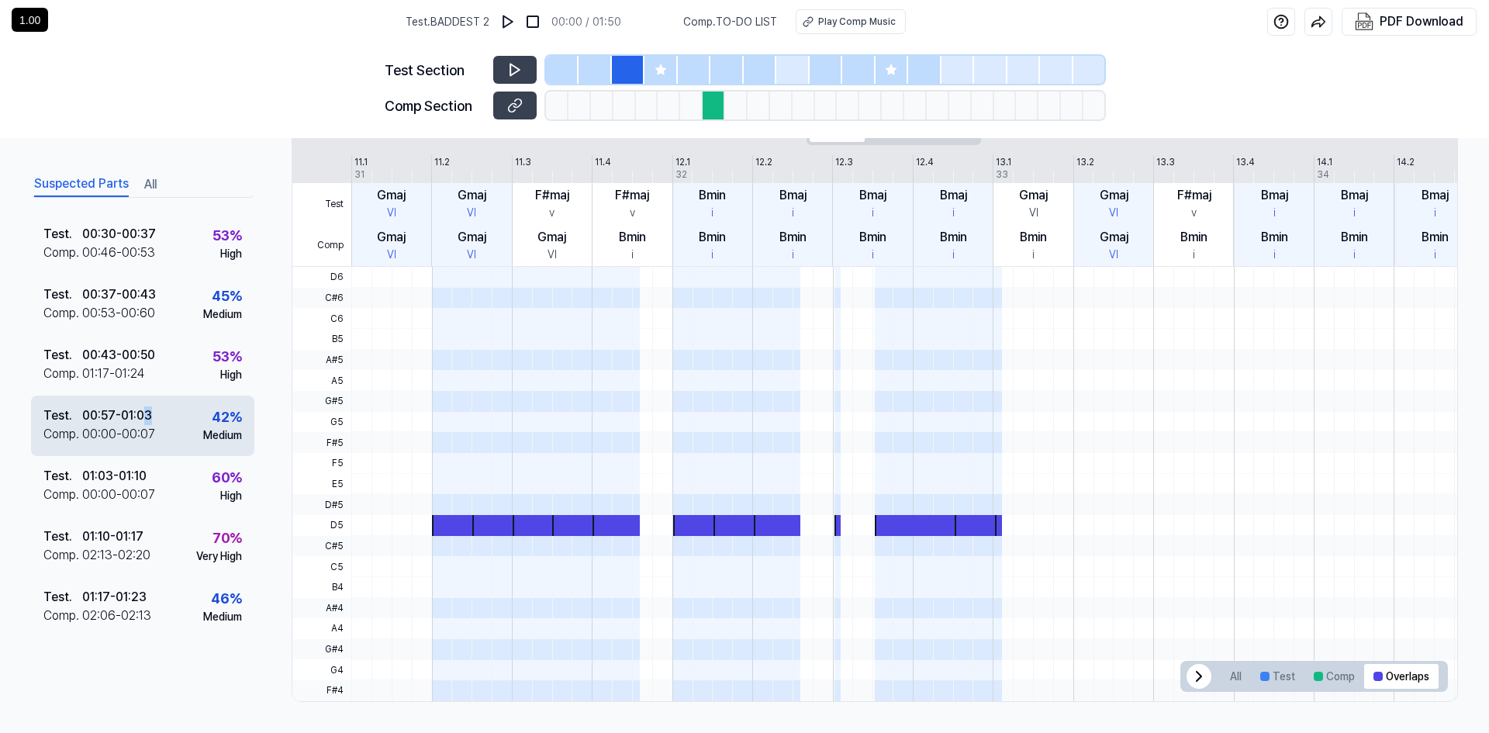
click at [144, 424] on div "00:57 - 01:03" at bounding box center [117, 415] width 70 height 19
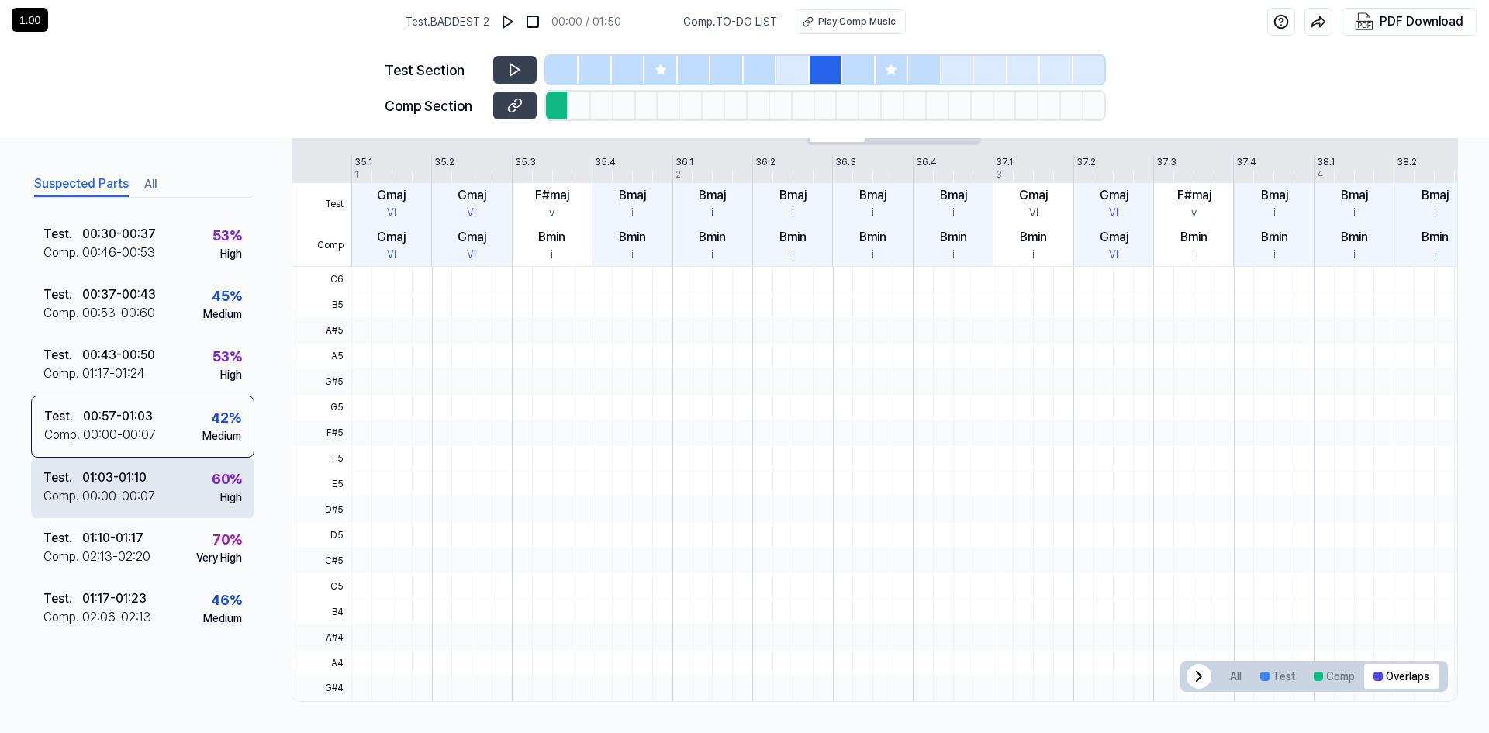
click at [174, 485] on div "Test . 01:03 - 01:10 Comp . 00:00 - 00:07 60 % High" at bounding box center [142, 488] width 223 height 60
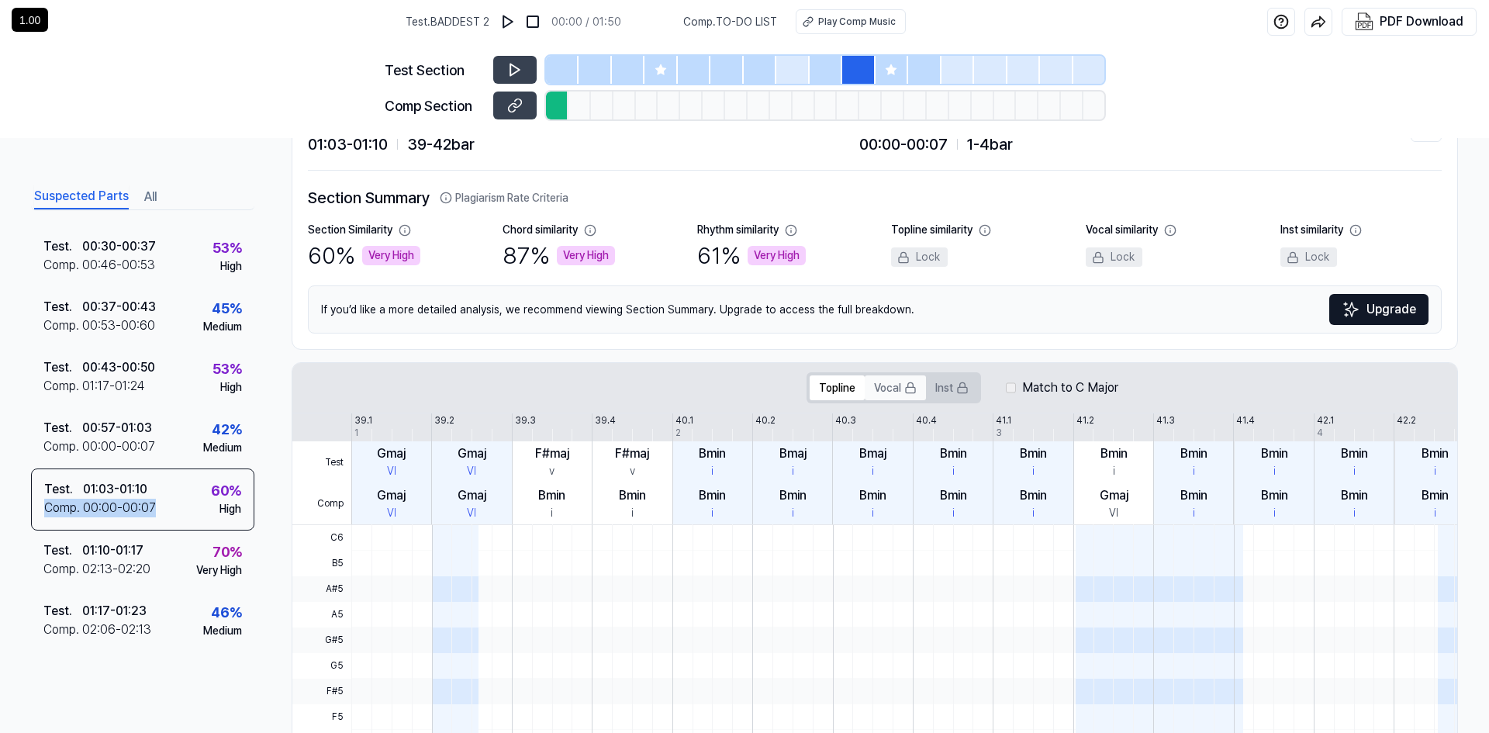
scroll to position [0, 1]
click at [900, 384] on button "Vocal" at bounding box center [894, 387] width 61 height 25
click at [904, 390] on icon at bounding box center [910, 388] width 12 height 12
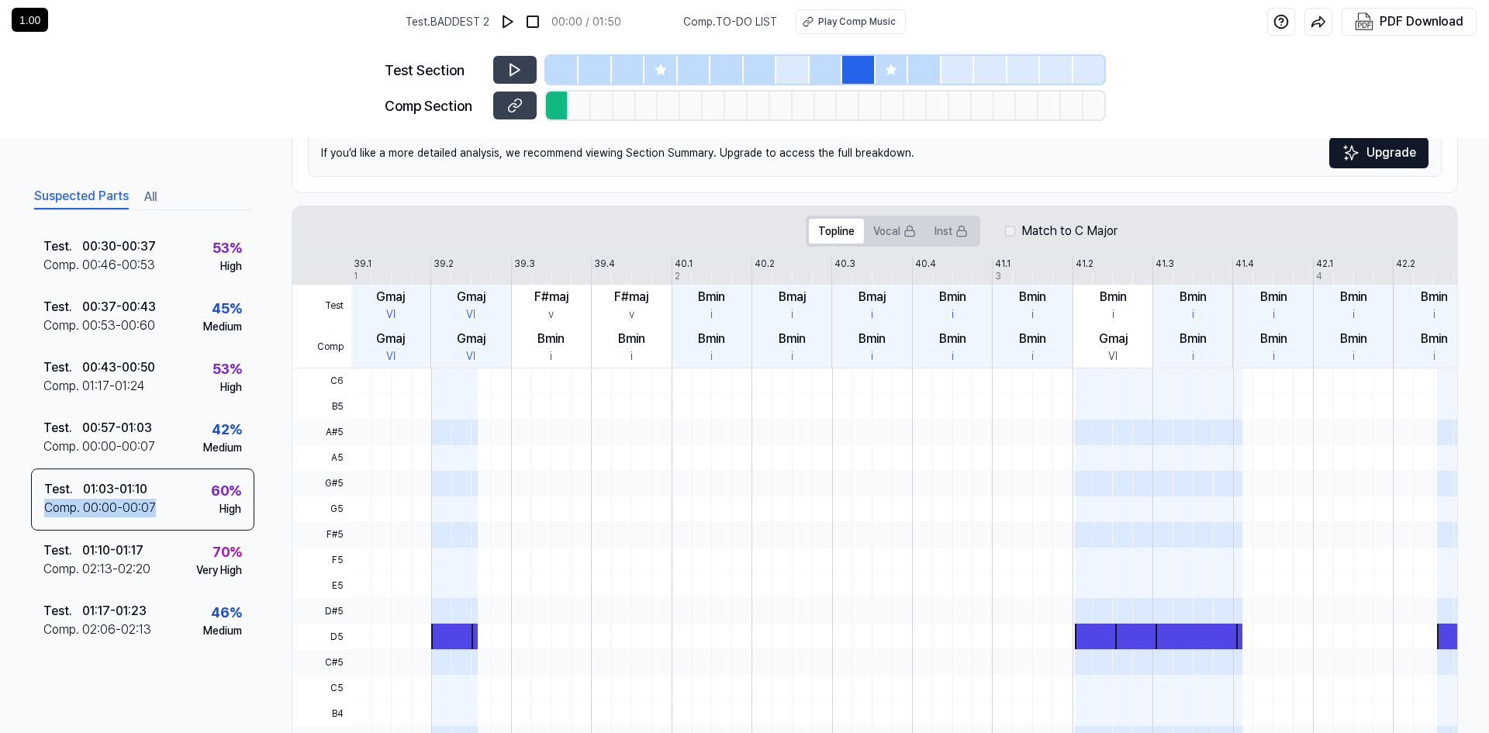
scroll to position [0, 0]
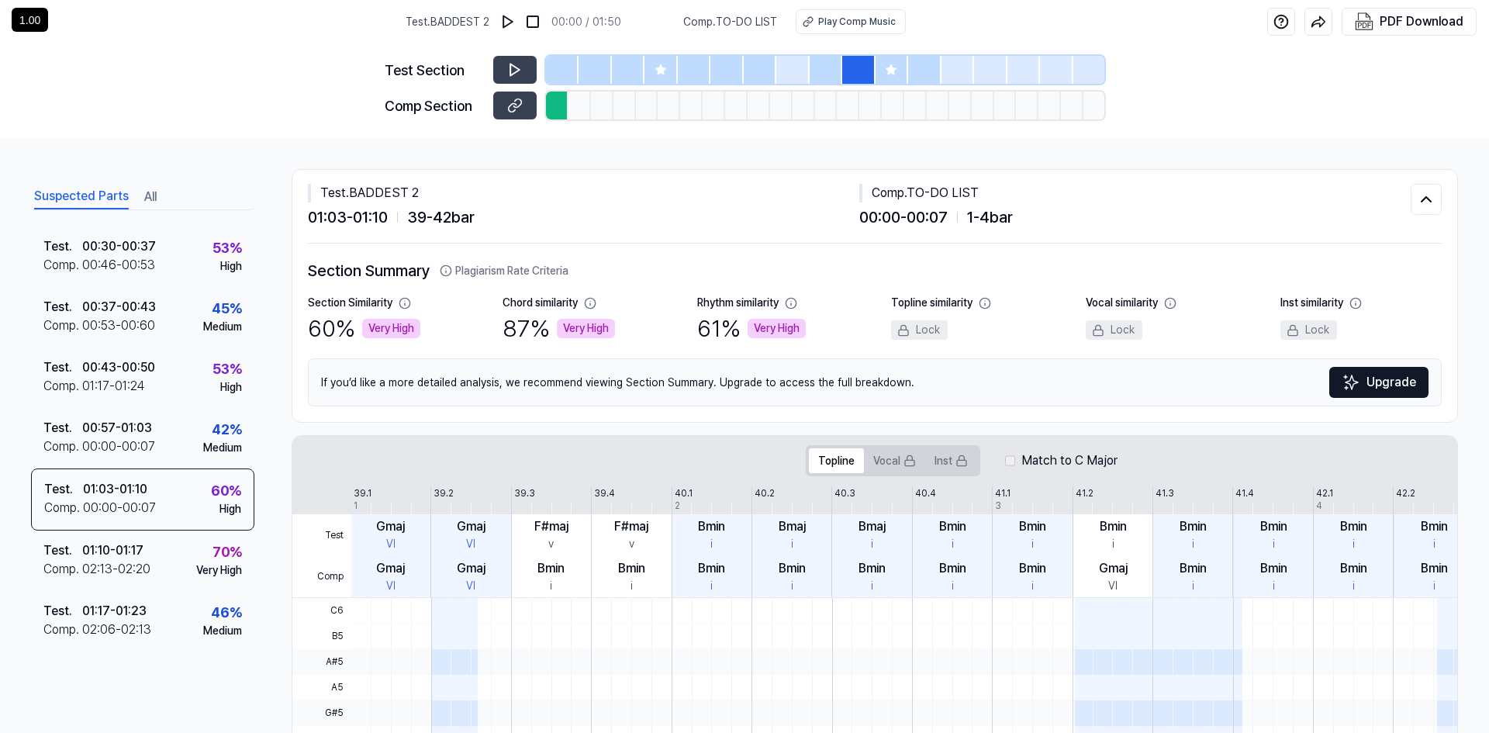
drag, startPoint x: 700, startPoint y: 282, endPoint x: 676, endPoint y: 237, distance: 50.3
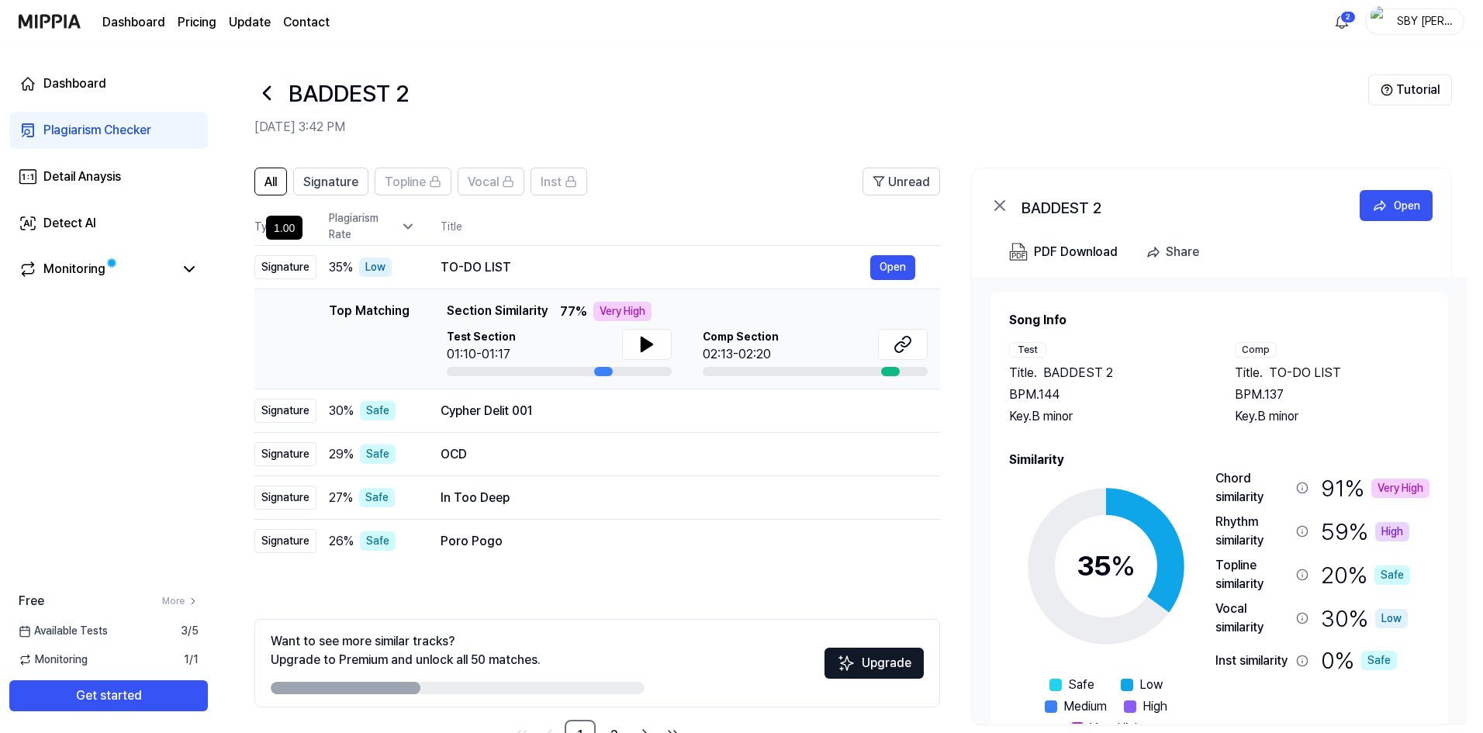
click at [277, 102] on icon at bounding box center [266, 93] width 25 height 25
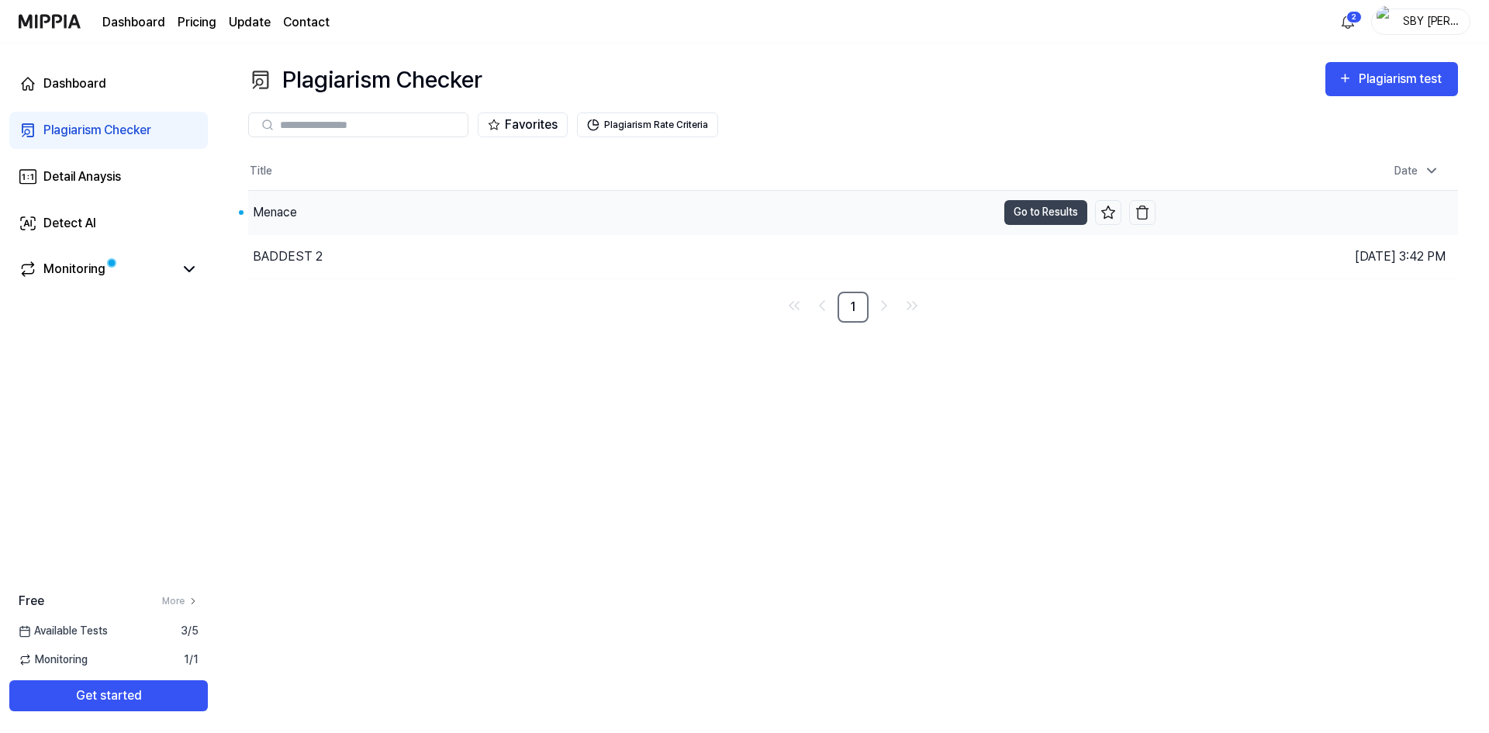
click at [450, 212] on div "Menace" at bounding box center [622, 212] width 748 height 43
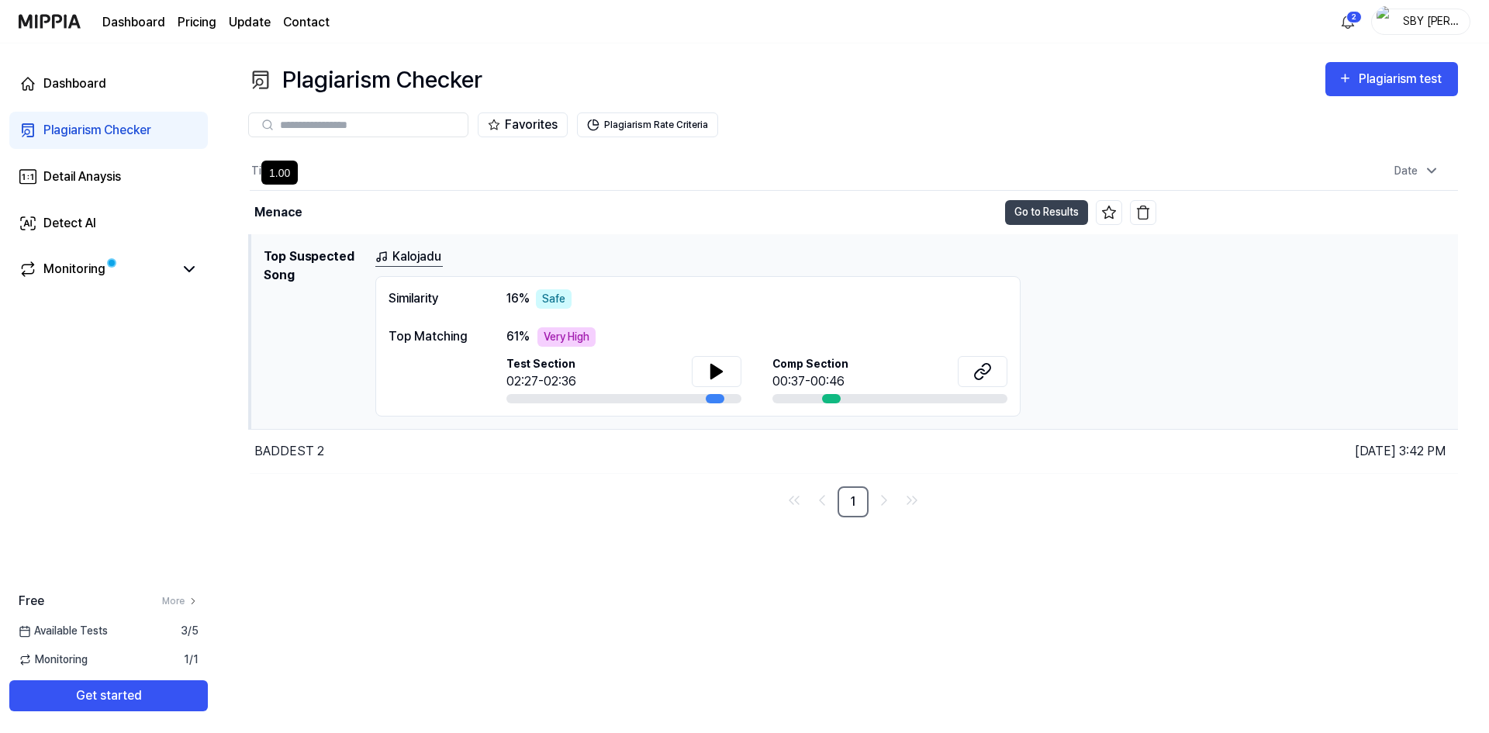
click at [972, 354] on div "61 % Very High Test Section 02:27-02:36 Comp Section 00:37-00:46" at bounding box center [756, 365] width 501 height 76
click at [858, 344] on div "61 % Very High" at bounding box center [756, 336] width 501 height 19
click at [961, 364] on button at bounding box center [983, 371] width 50 height 31
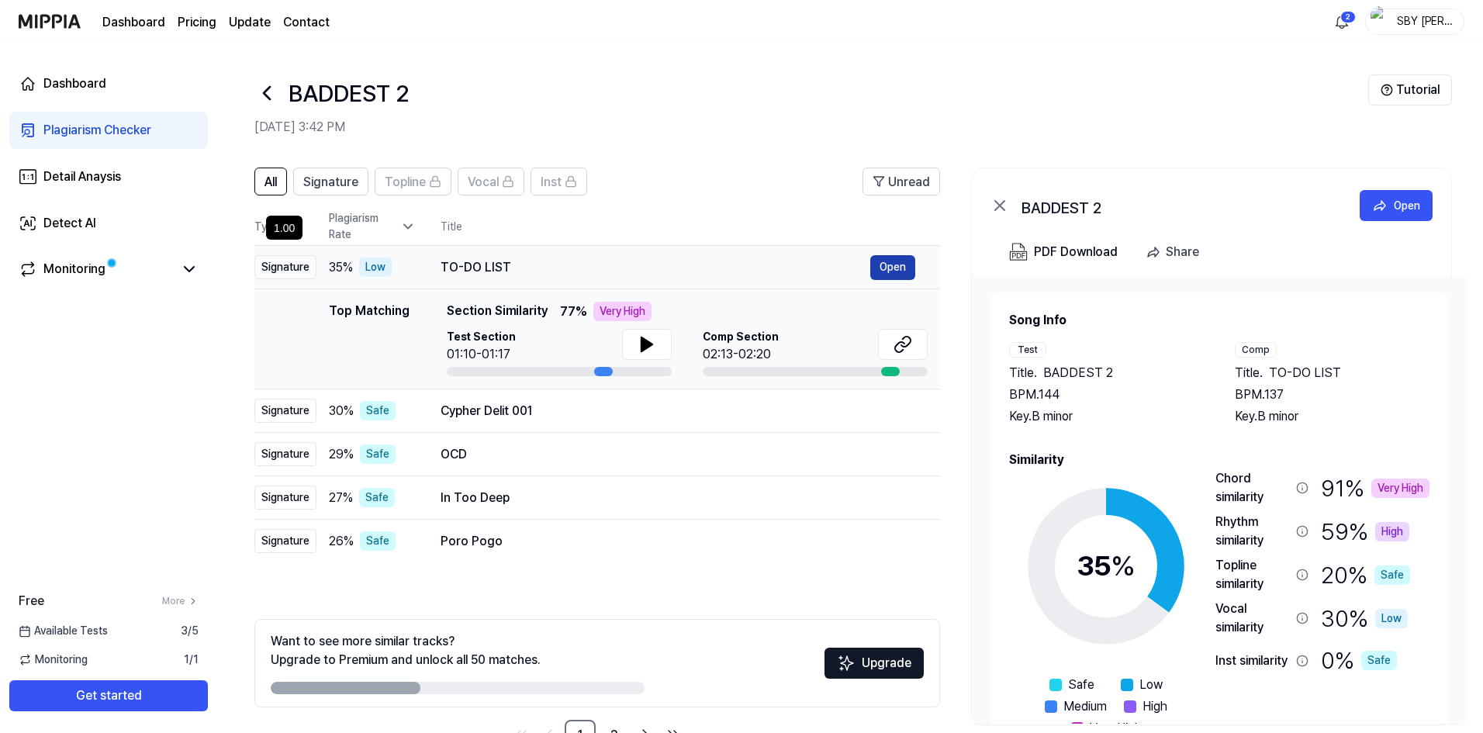
click at [882, 268] on button "Open" at bounding box center [892, 267] width 45 height 25
